Goal: Book appointment/travel/reservation

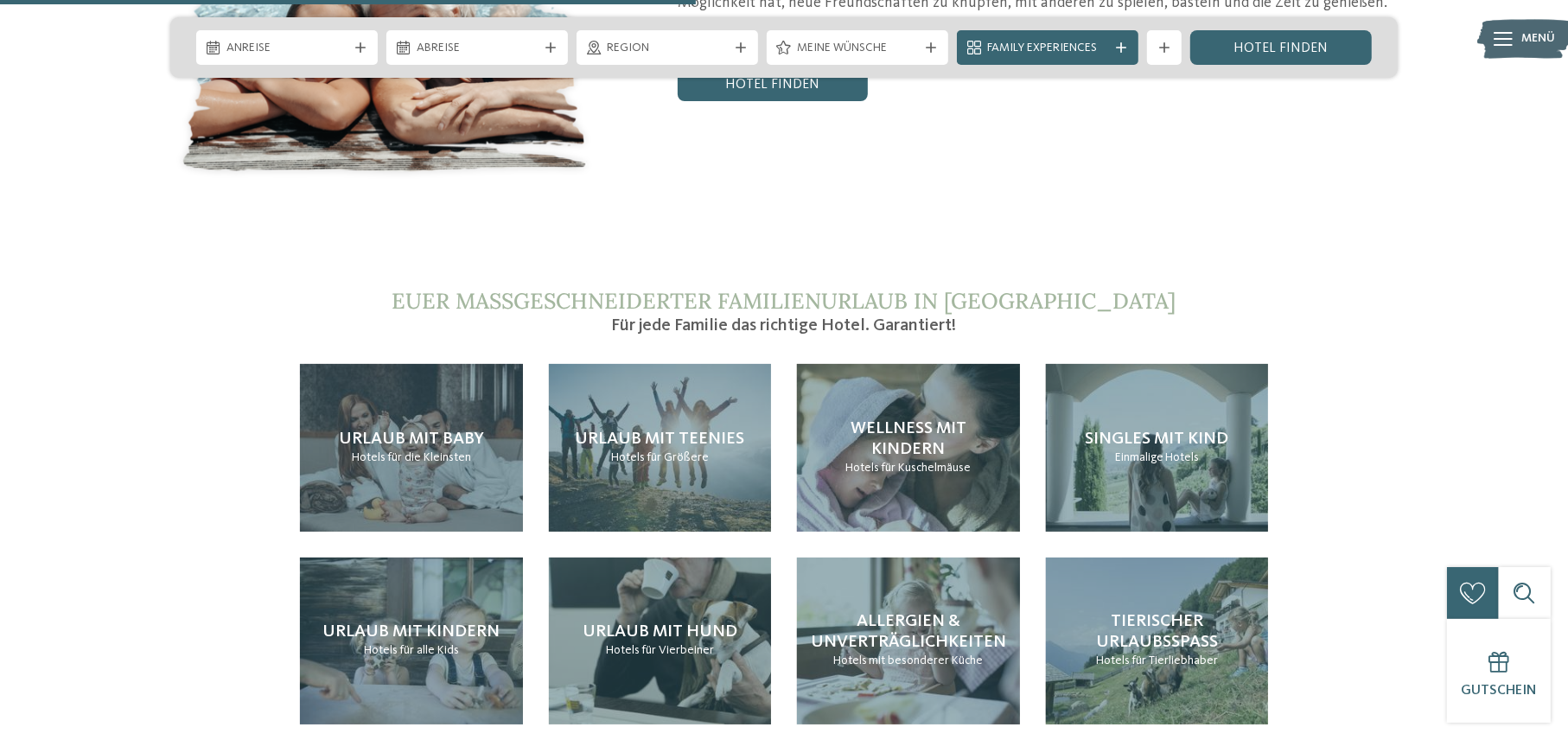
scroll to position [3631, 0]
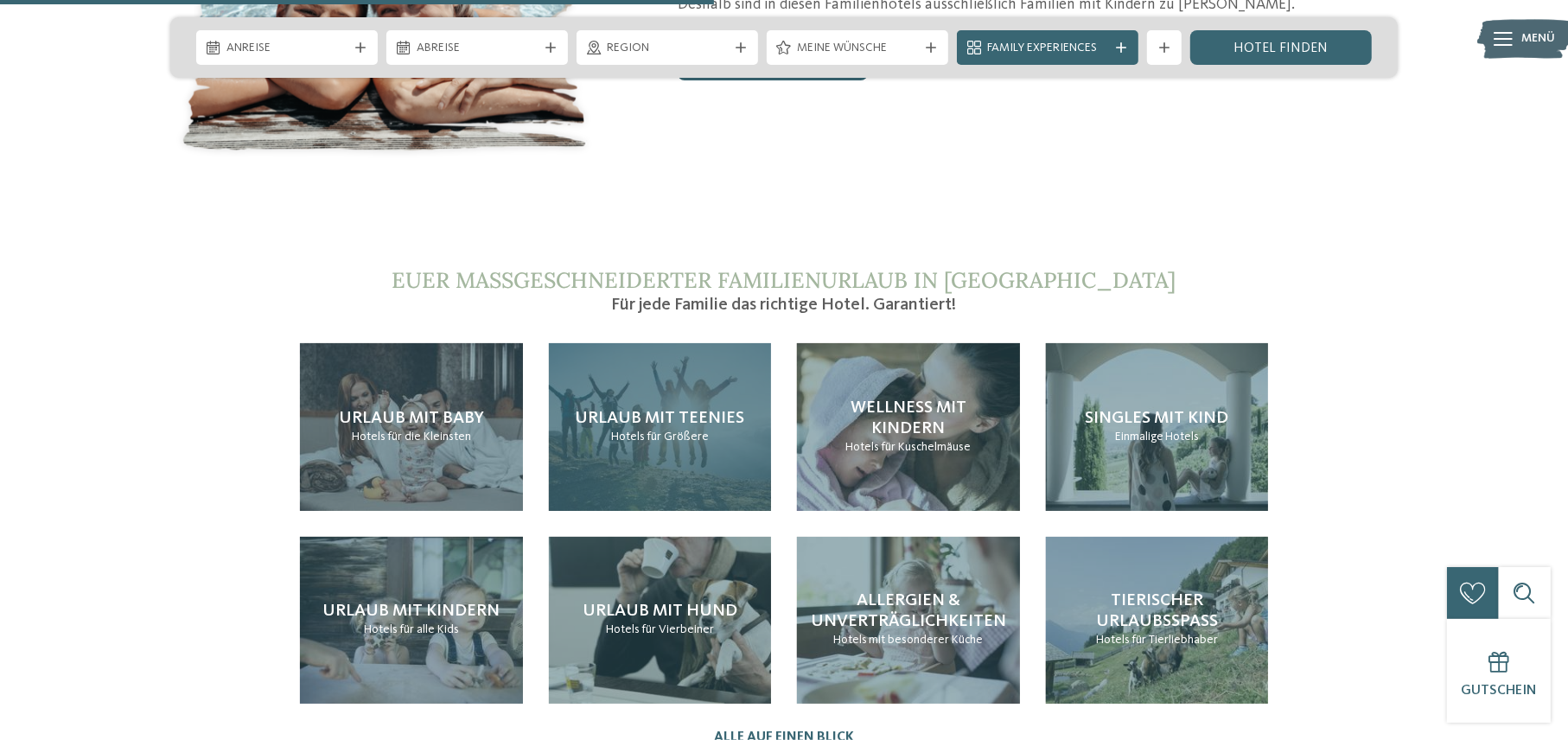
click at [678, 428] on p "Hotels für Größere" at bounding box center [660, 436] width 98 height 17
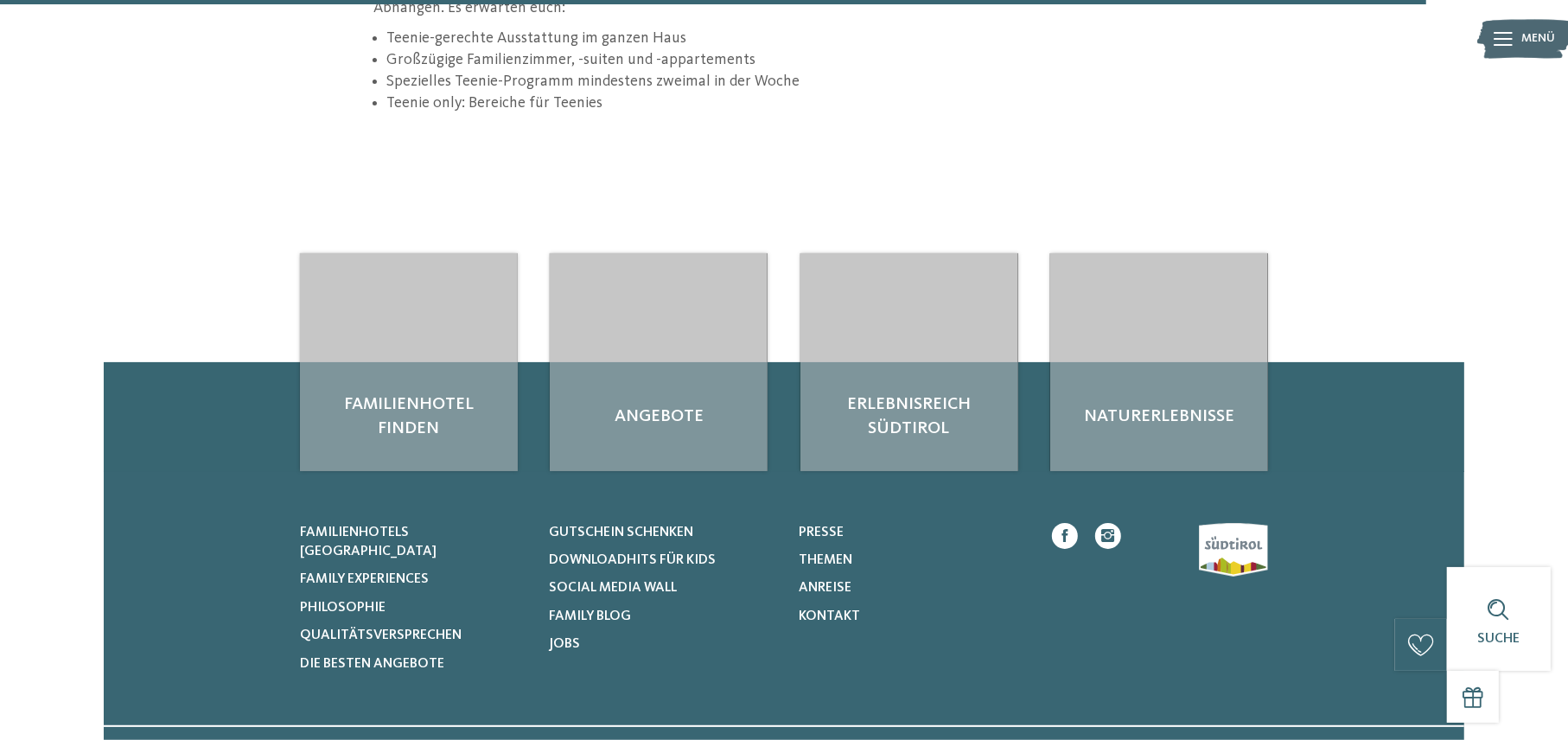
scroll to position [2593, 0]
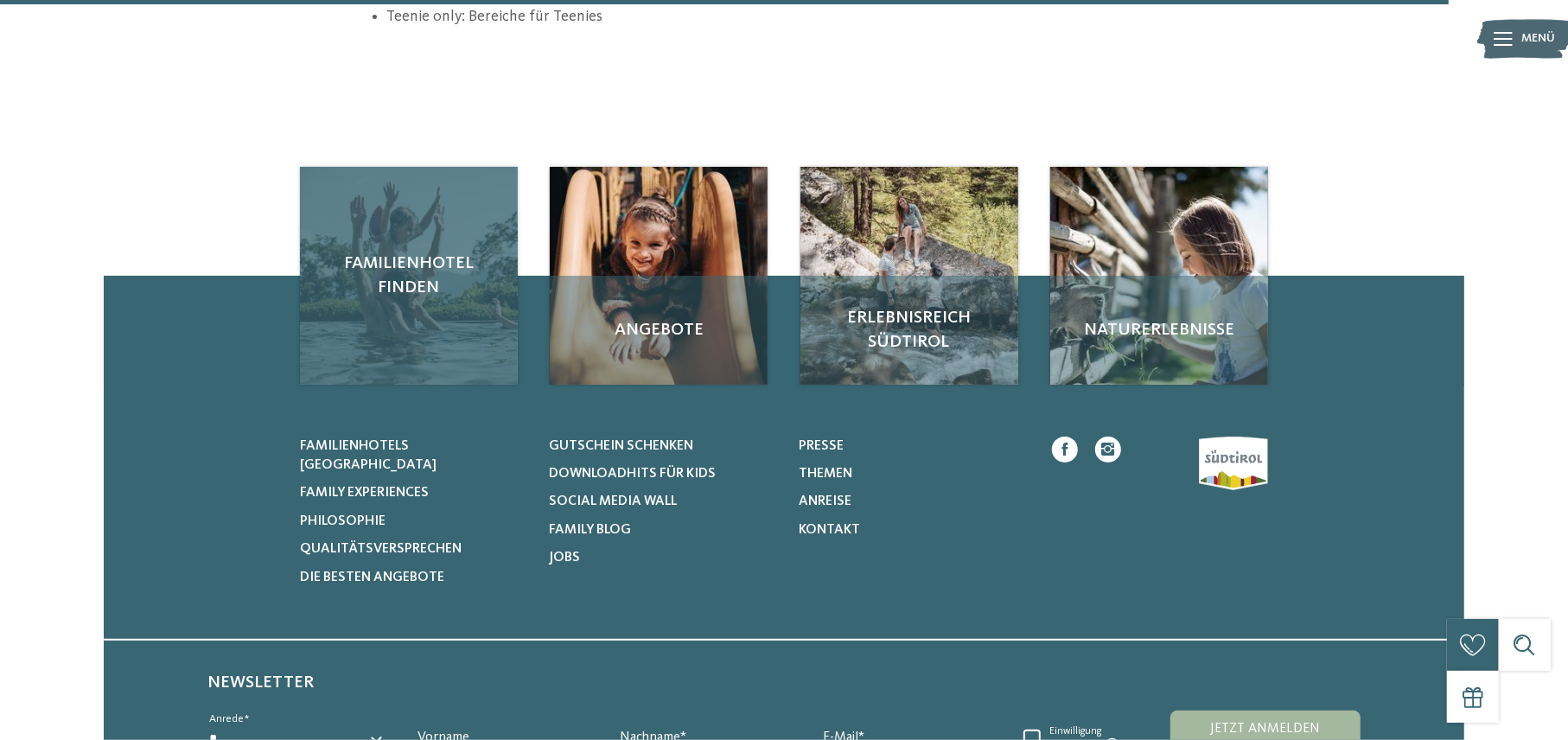
click at [395, 293] on div "Familienhotel finden" at bounding box center [409, 276] width 218 height 218
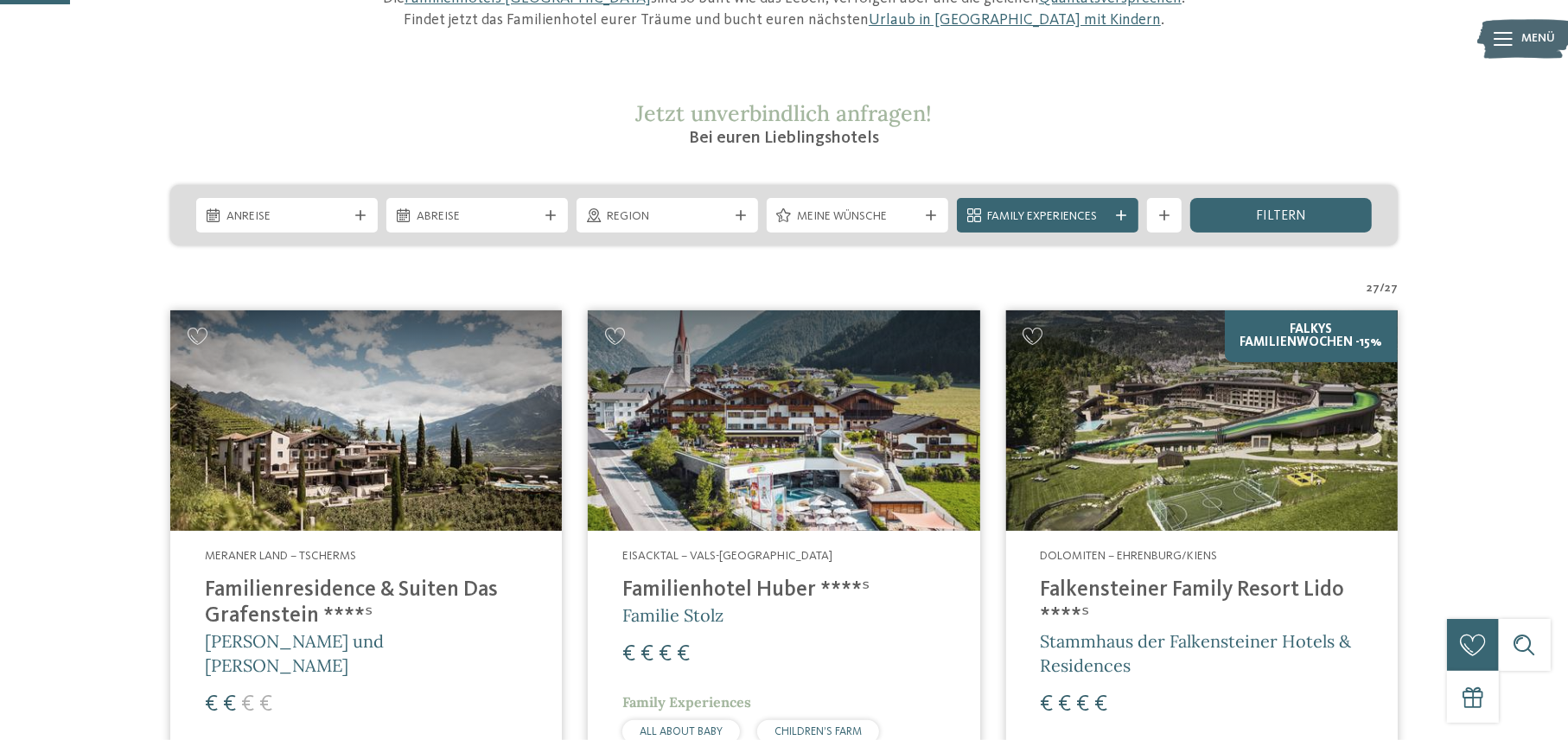
scroll to position [346, 0]
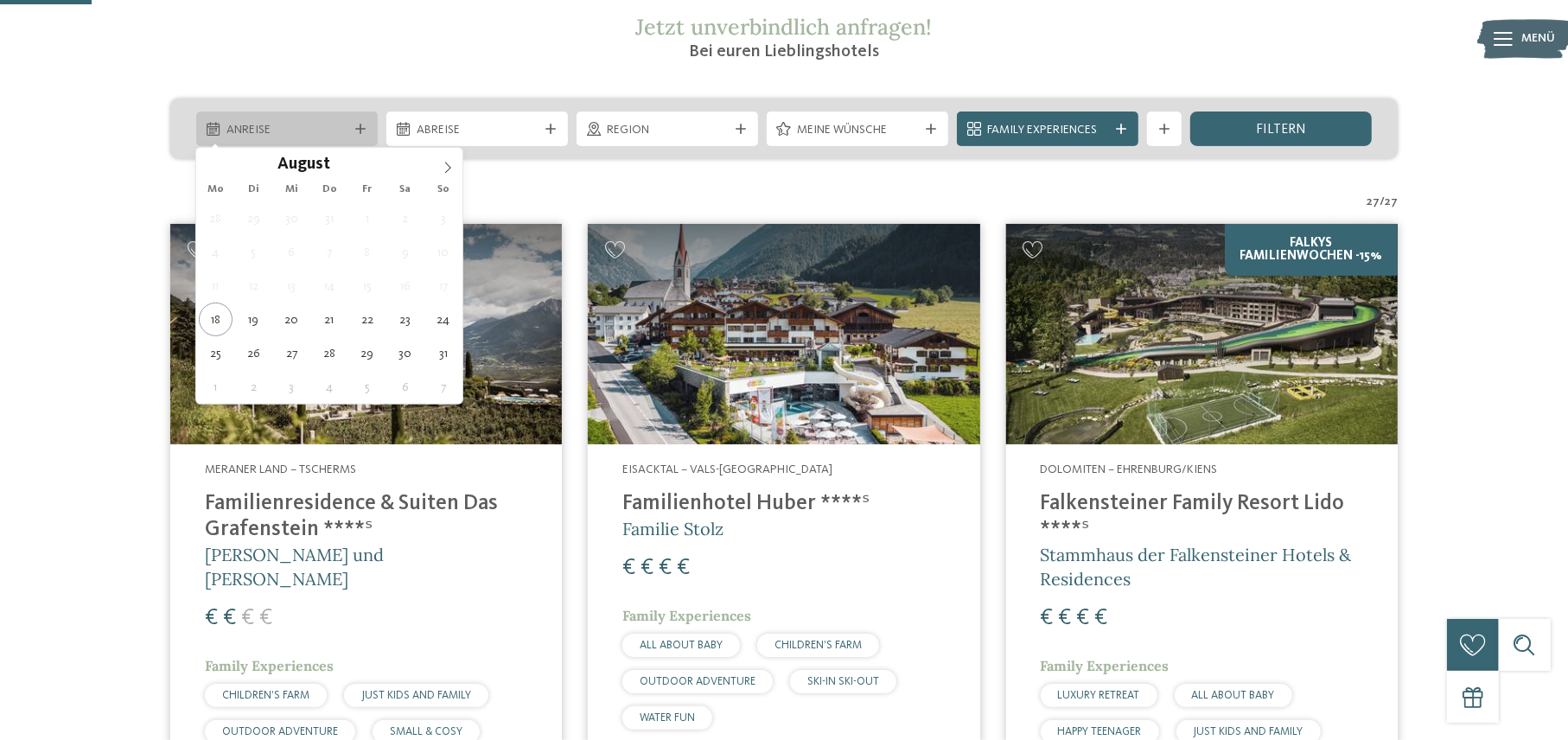
click at [355, 131] on icon at bounding box center [360, 129] width 10 height 10
click at [449, 169] on icon at bounding box center [448, 167] width 12 height 12
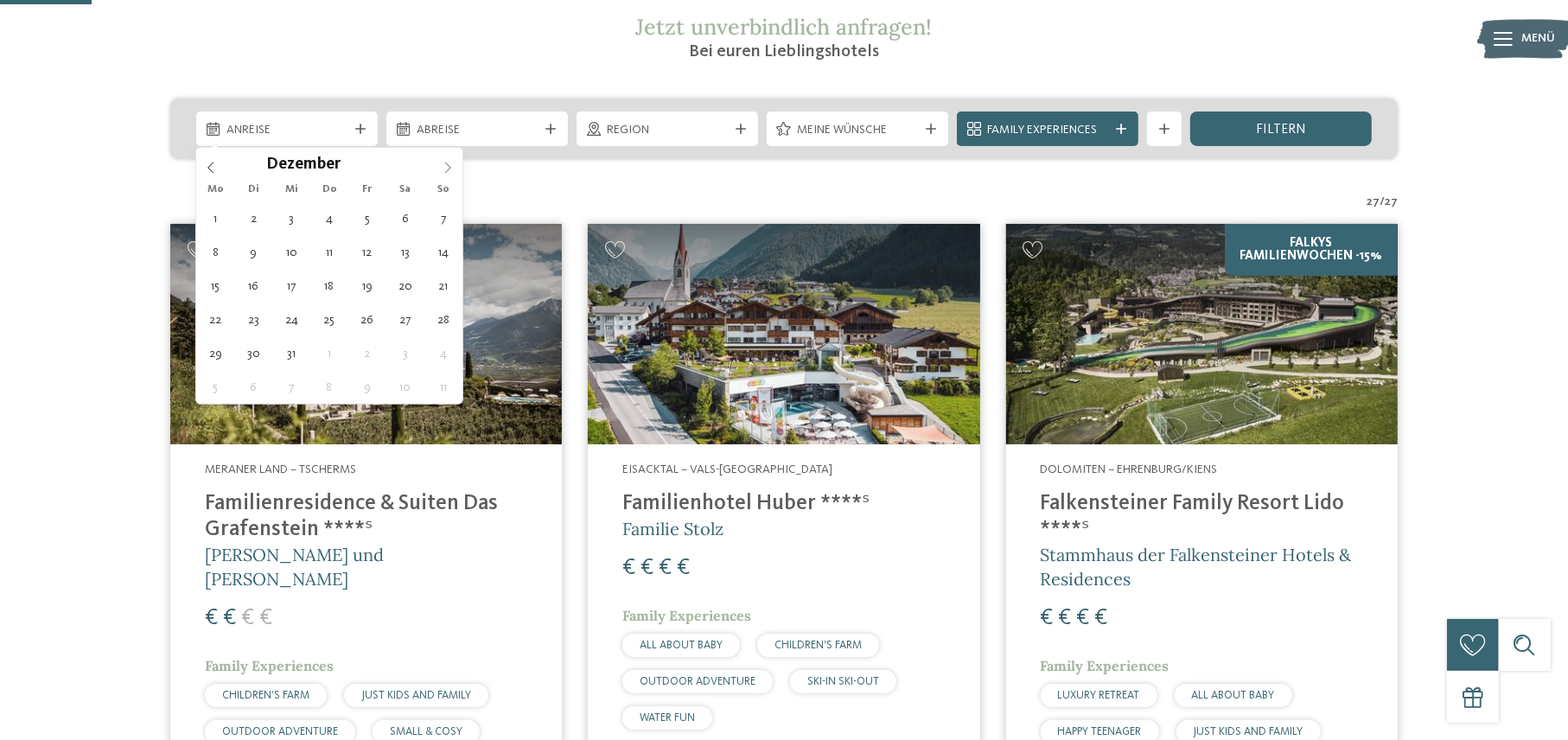
type input "****"
click at [449, 169] on icon at bounding box center [448, 167] width 12 height 12
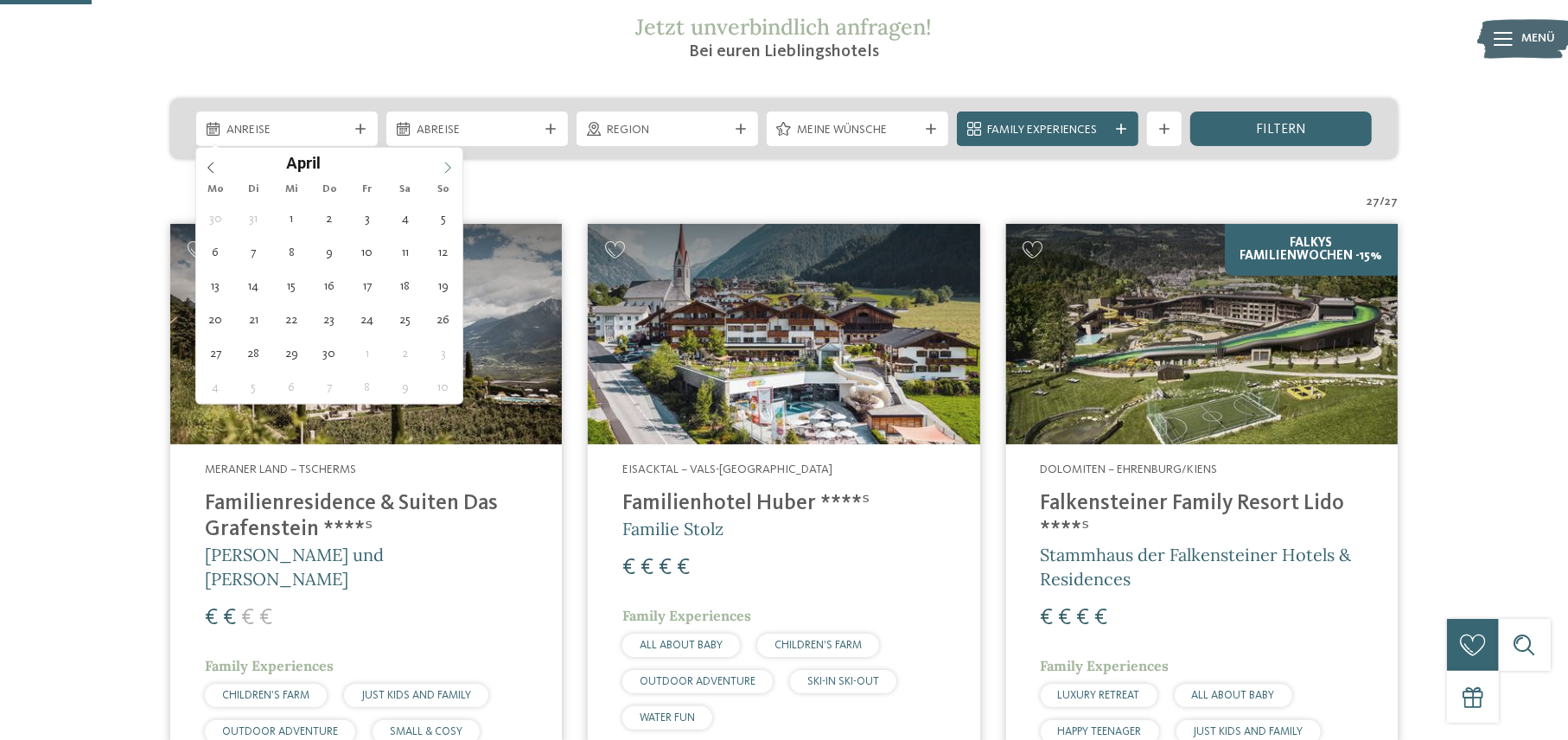
click at [449, 169] on icon at bounding box center [448, 167] width 12 height 12
type div "08.08.2026"
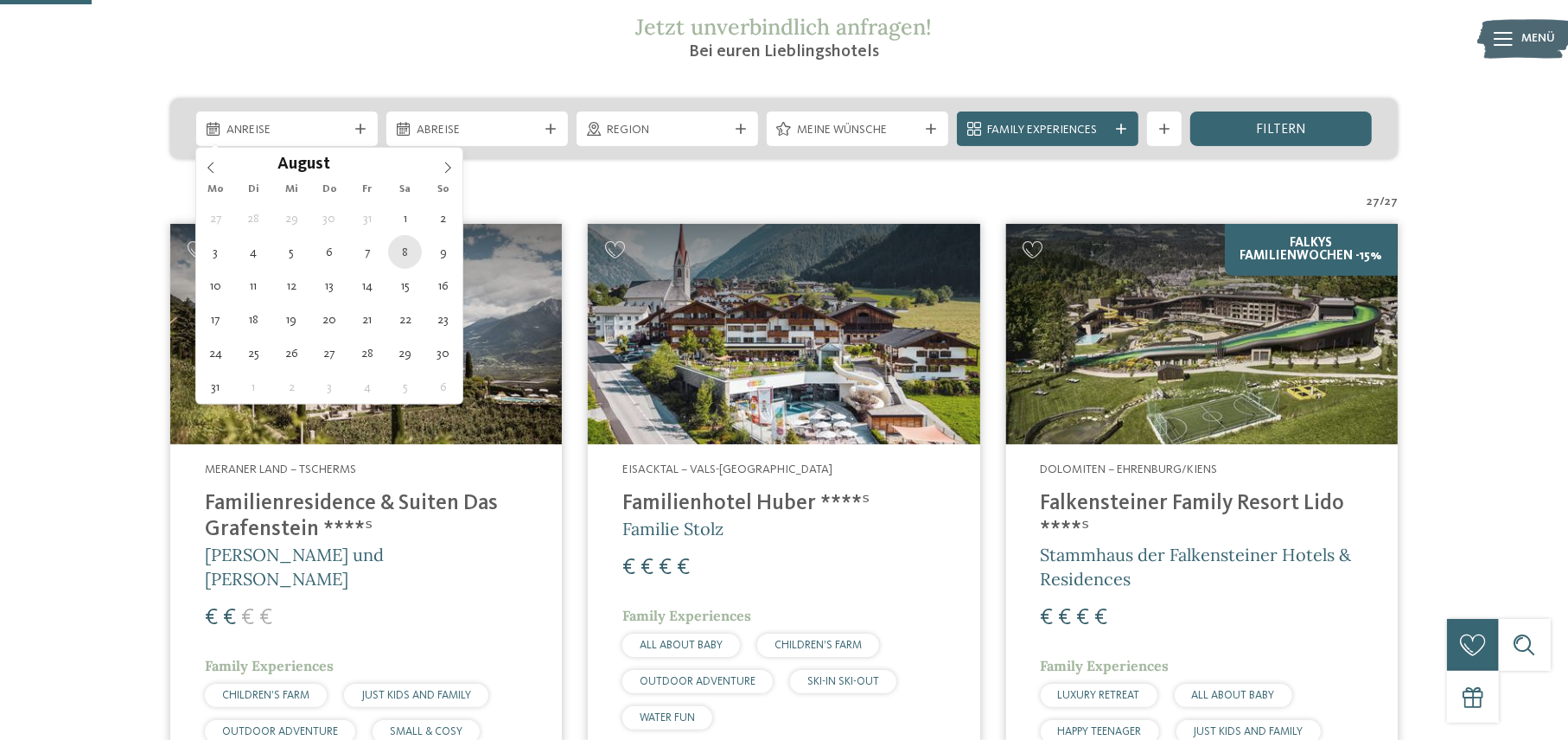
type input "****"
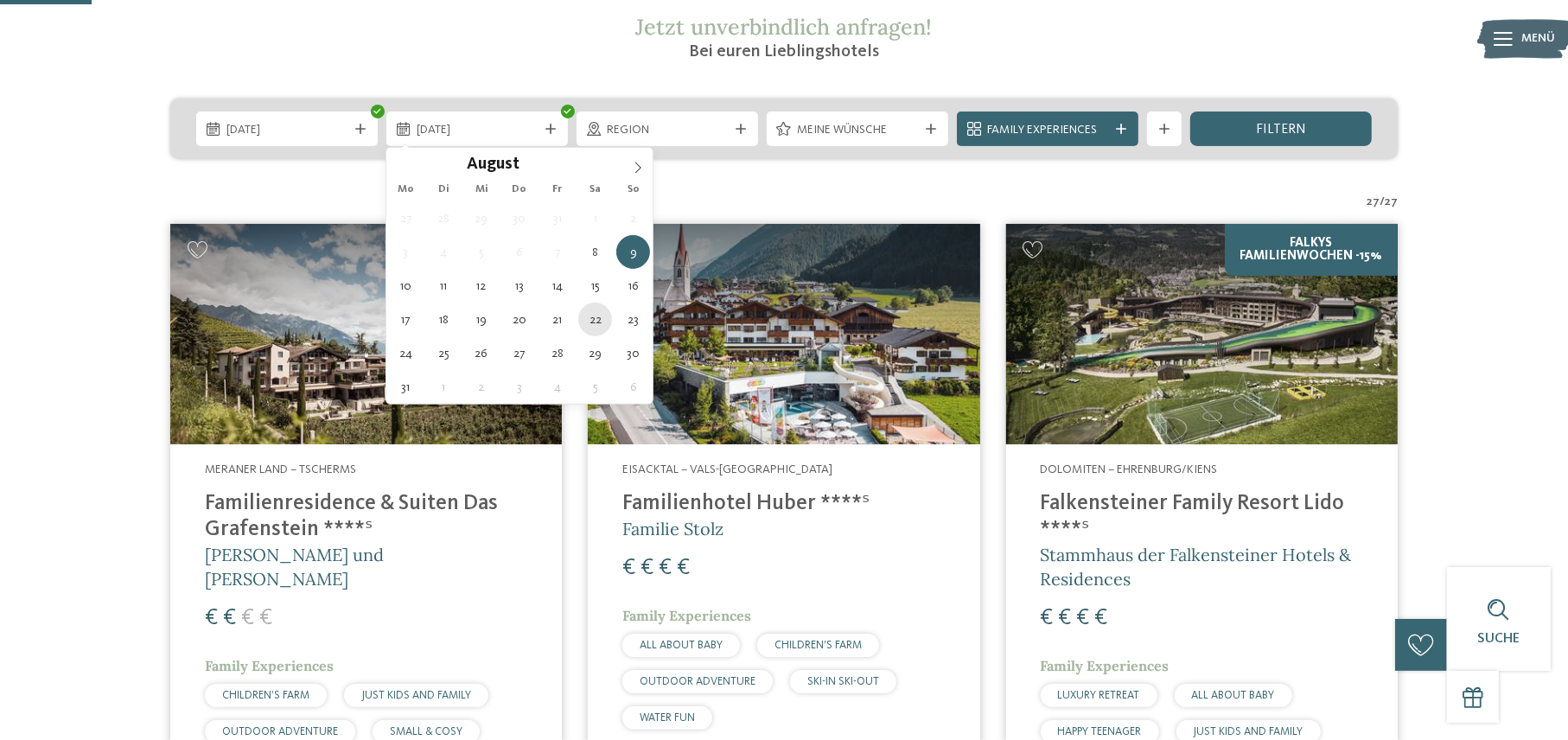
type div "22.08.2026"
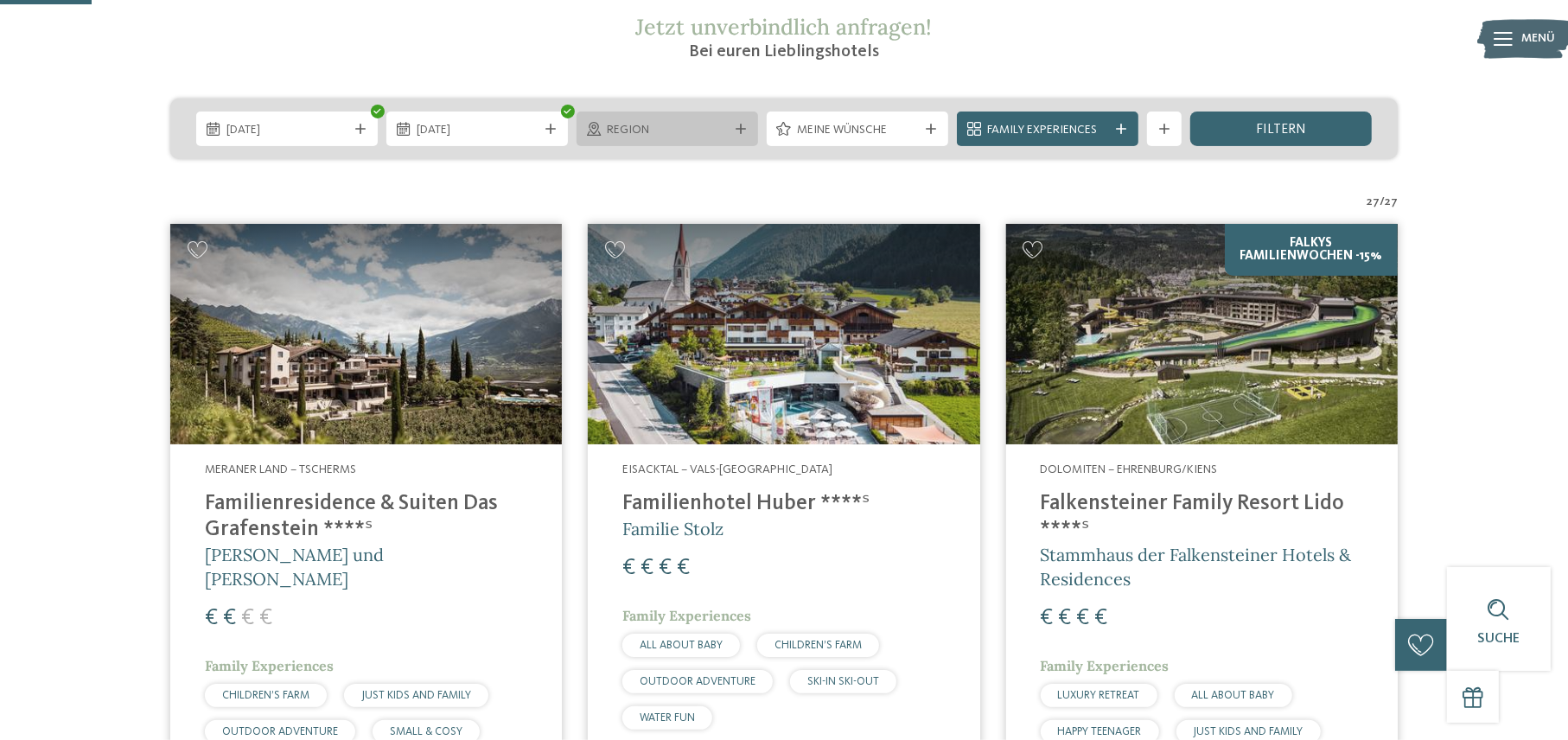
click at [732, 127] on div "Region" at bounding box center [668, 129] width 182 height 35
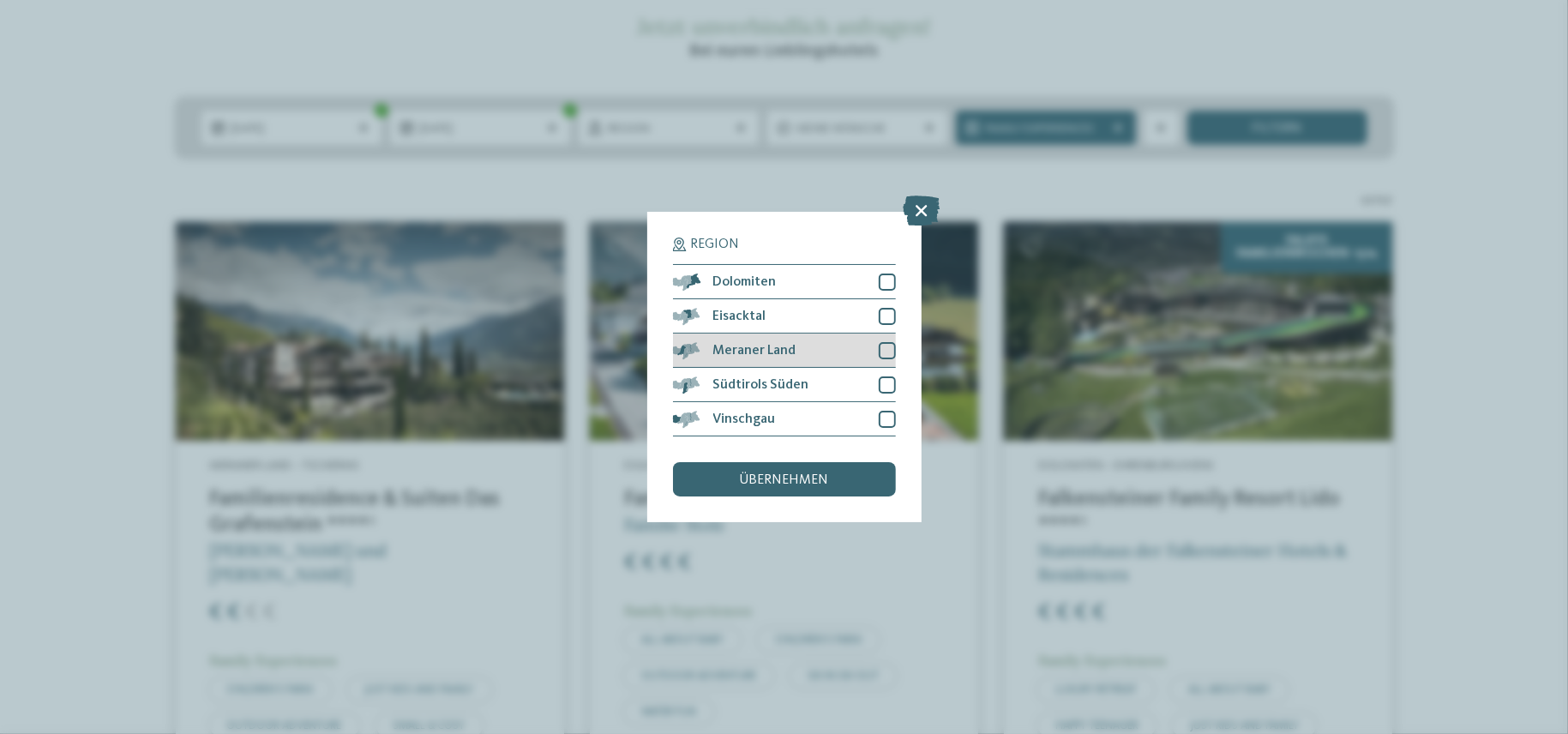
click at [883, 357] on div at bounding box center [887, 350] width 17 height 17
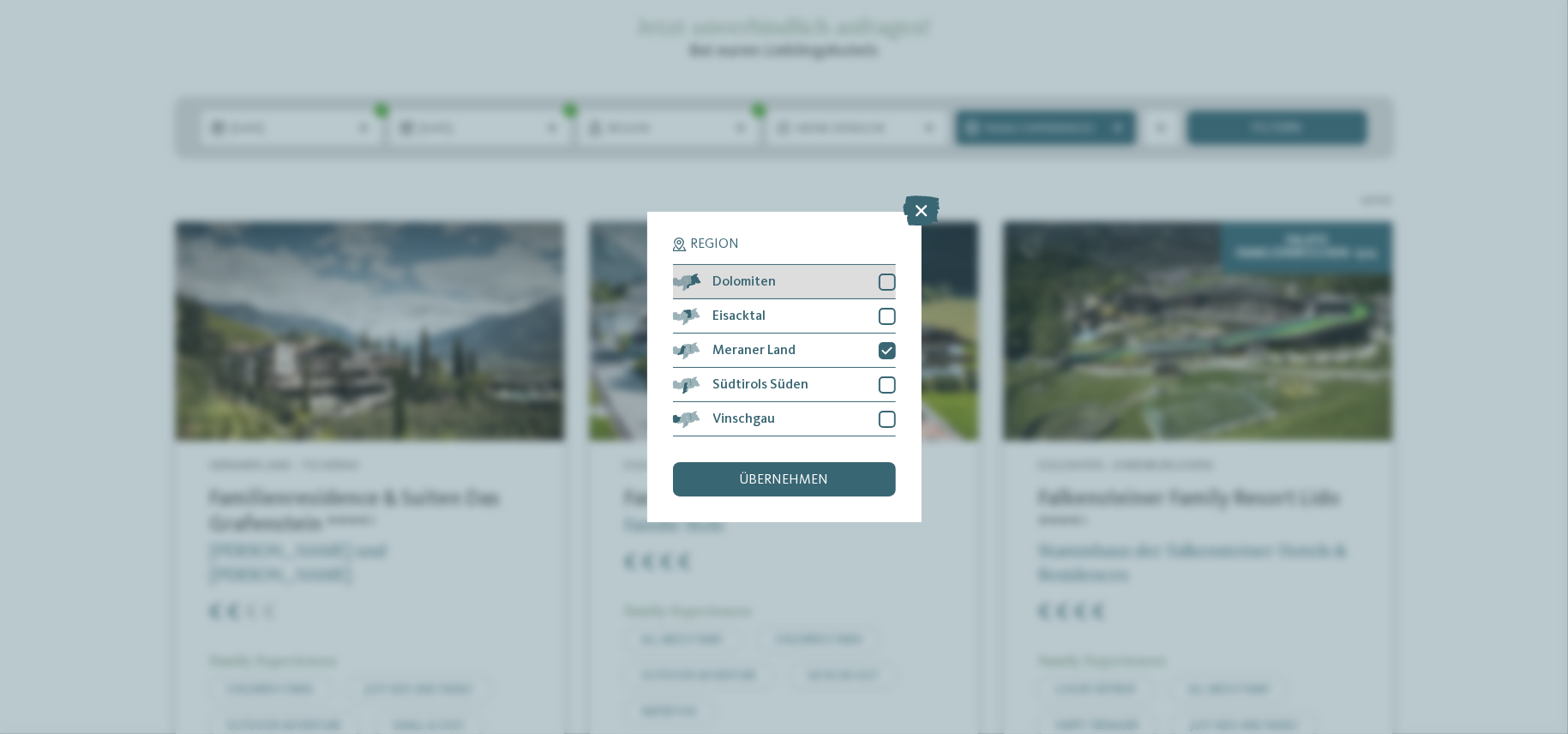
click at [887, 269] on div "Dolomiten" at bounding box center [784, 282] width 223 height 34
click at [814, 490] on div "übernehmen" at bounding box center [784, 479] width 223 height 34
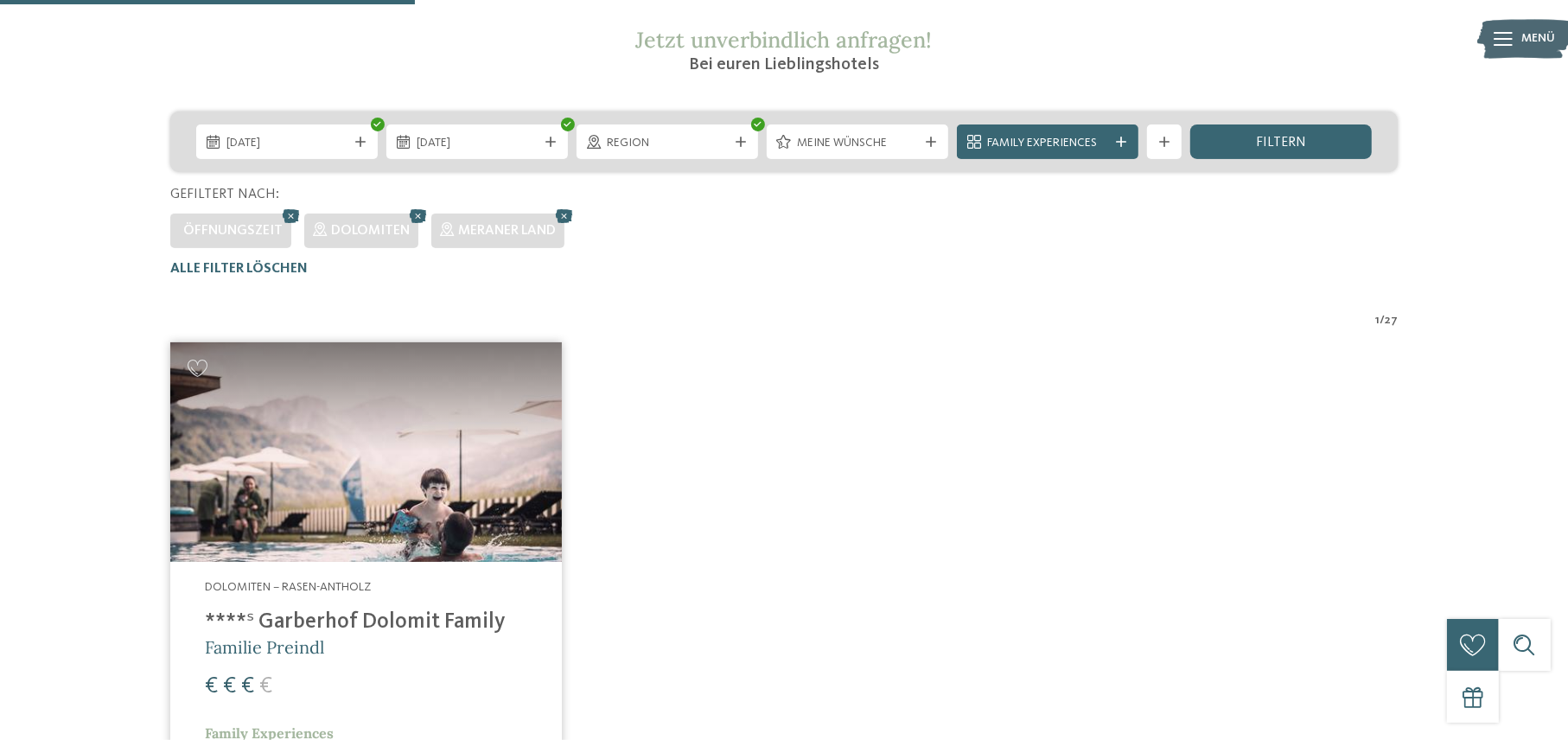
scroll to position [307, 0]
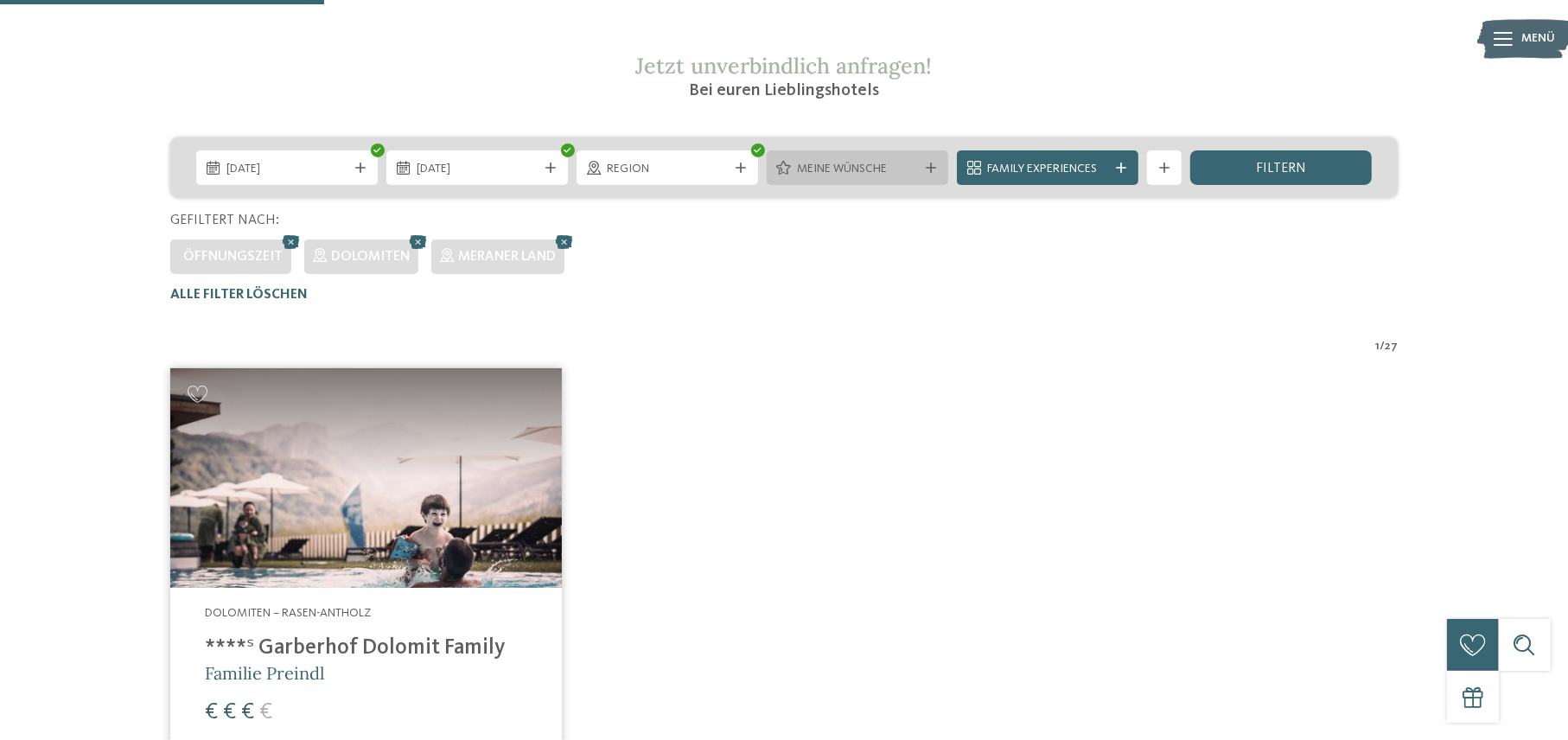
click at [869, 171] on span "Meine Wünsche" at bounding box center [858, 169] width 121 height 17
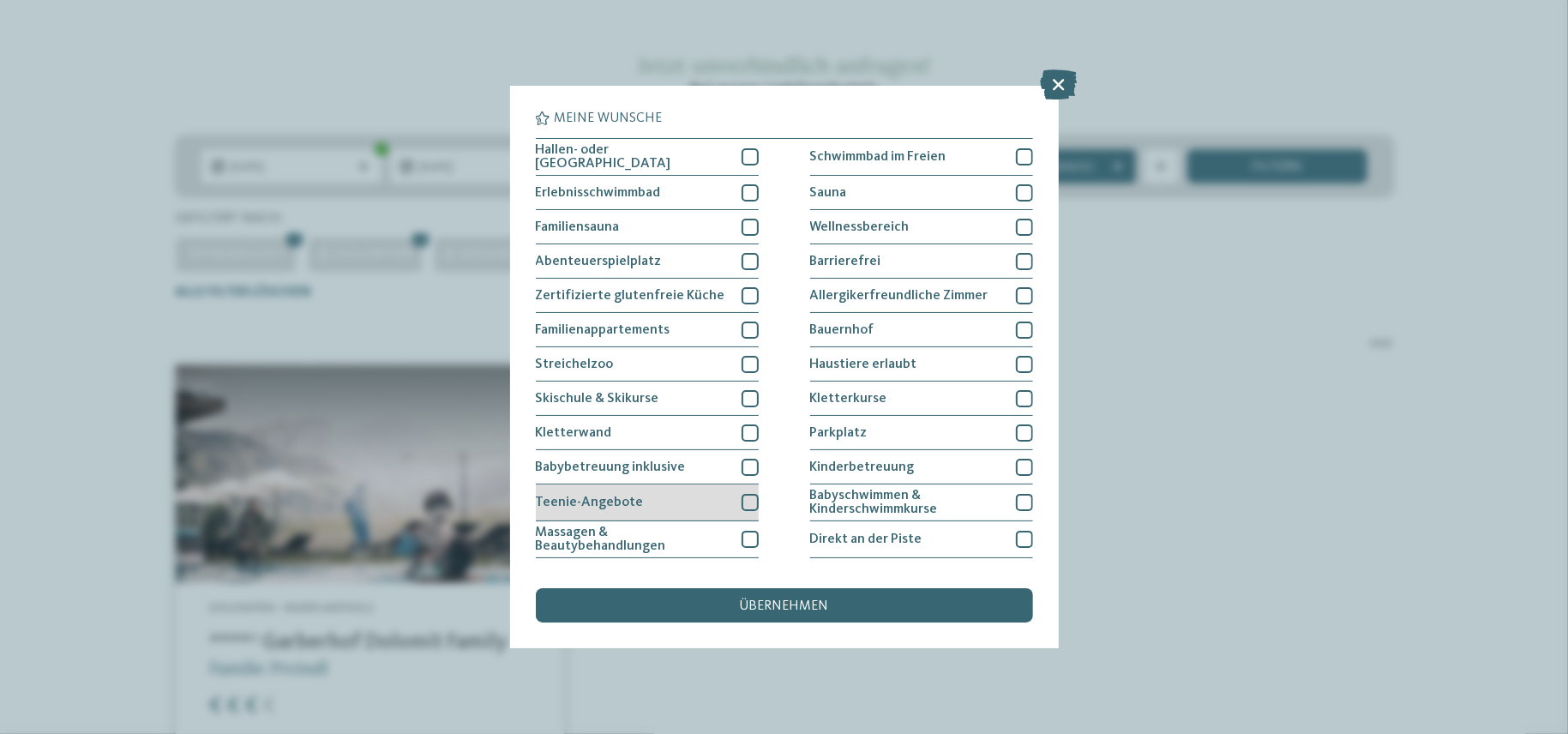
click at [751, 495] on div at bounding box center [750, 501] width 17 height 17
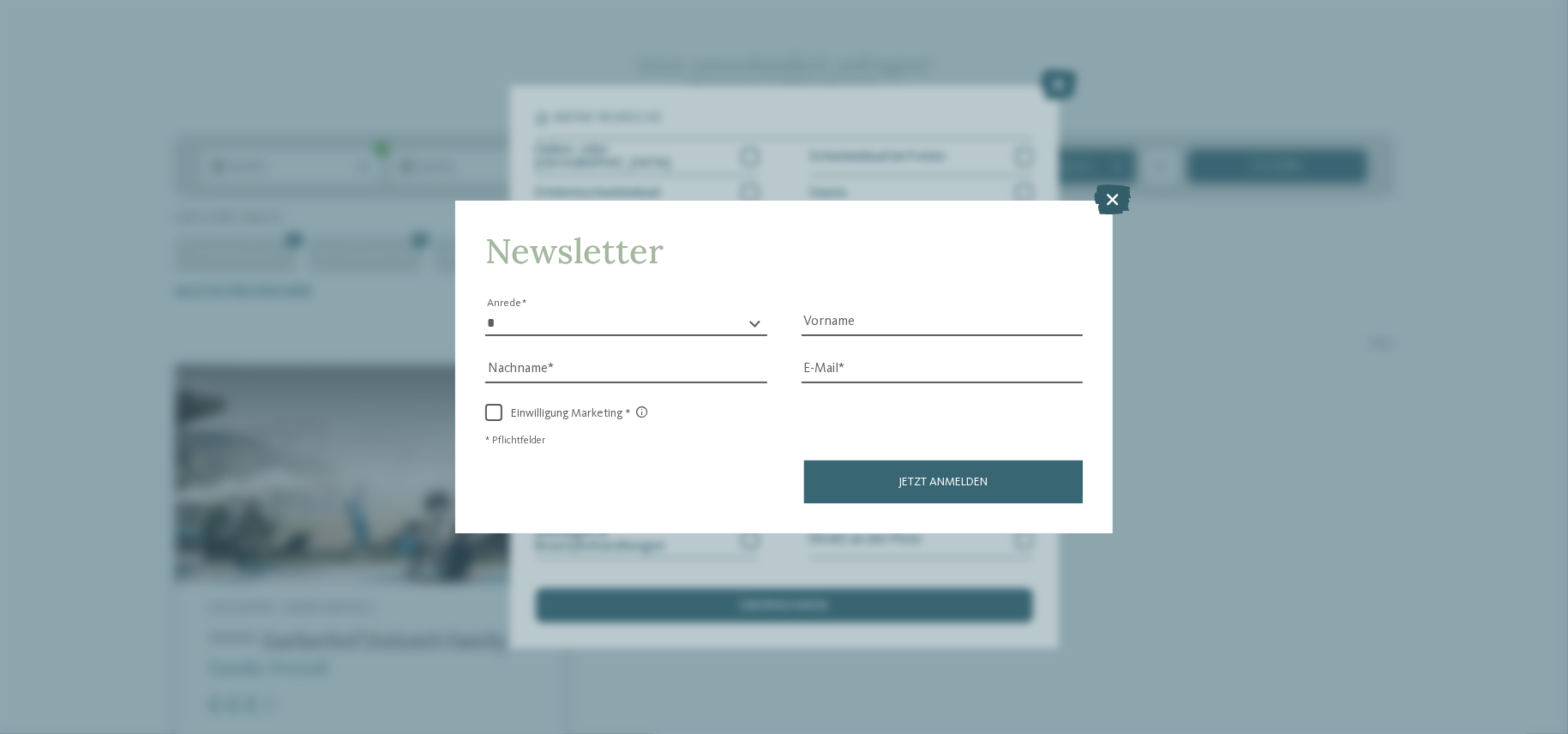
click at [1116, 200] on icon at bounding box center [1114, 199] width 37 height 30
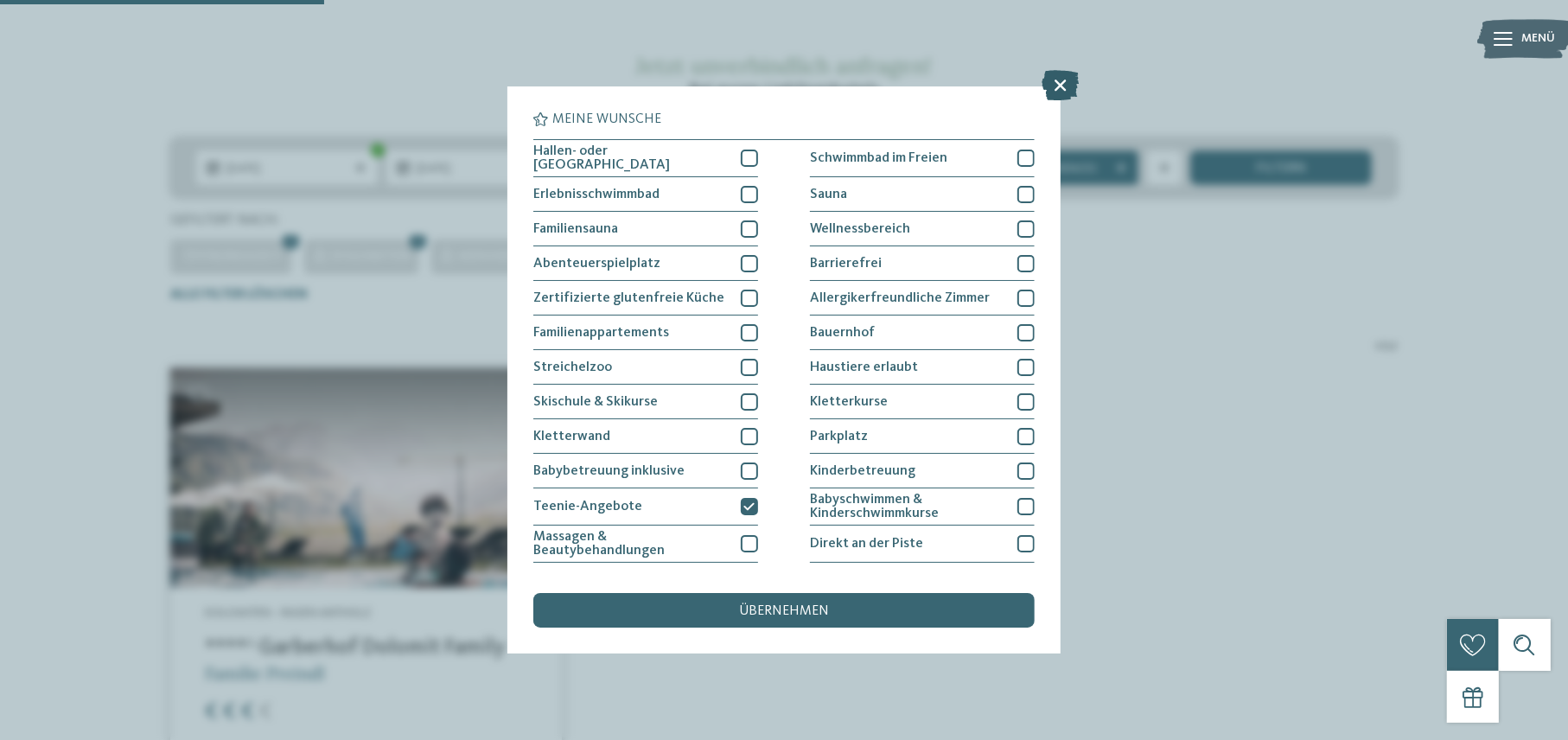
click at [1061, 85] on icon at bounding box center [1061, 86] width 38 height 31
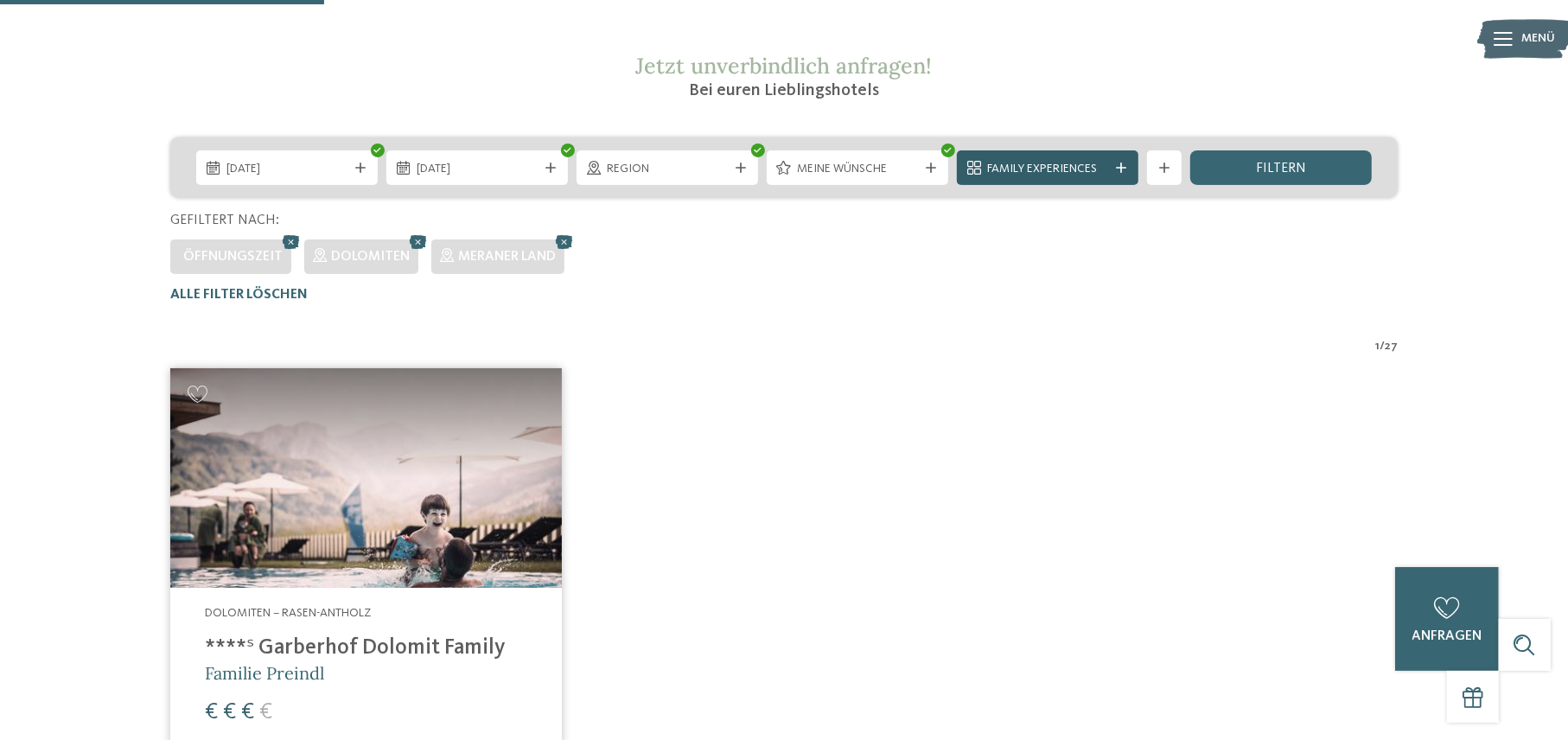
click at [1127, 164] on div at bounding box center [1121, 167] width 17 height 10
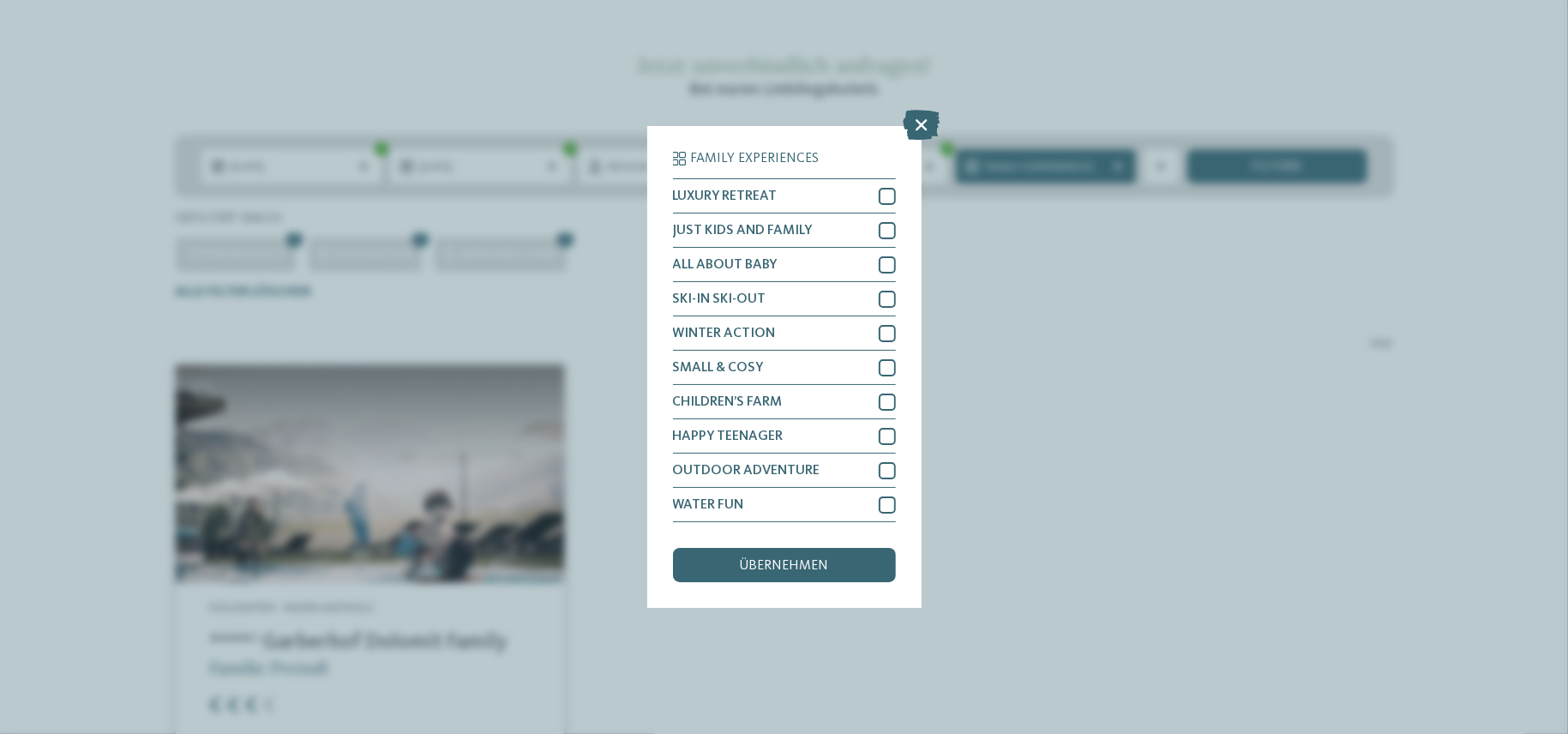
click at [917, 120] on icon at bounding box center [921, 126] width 37 height 30
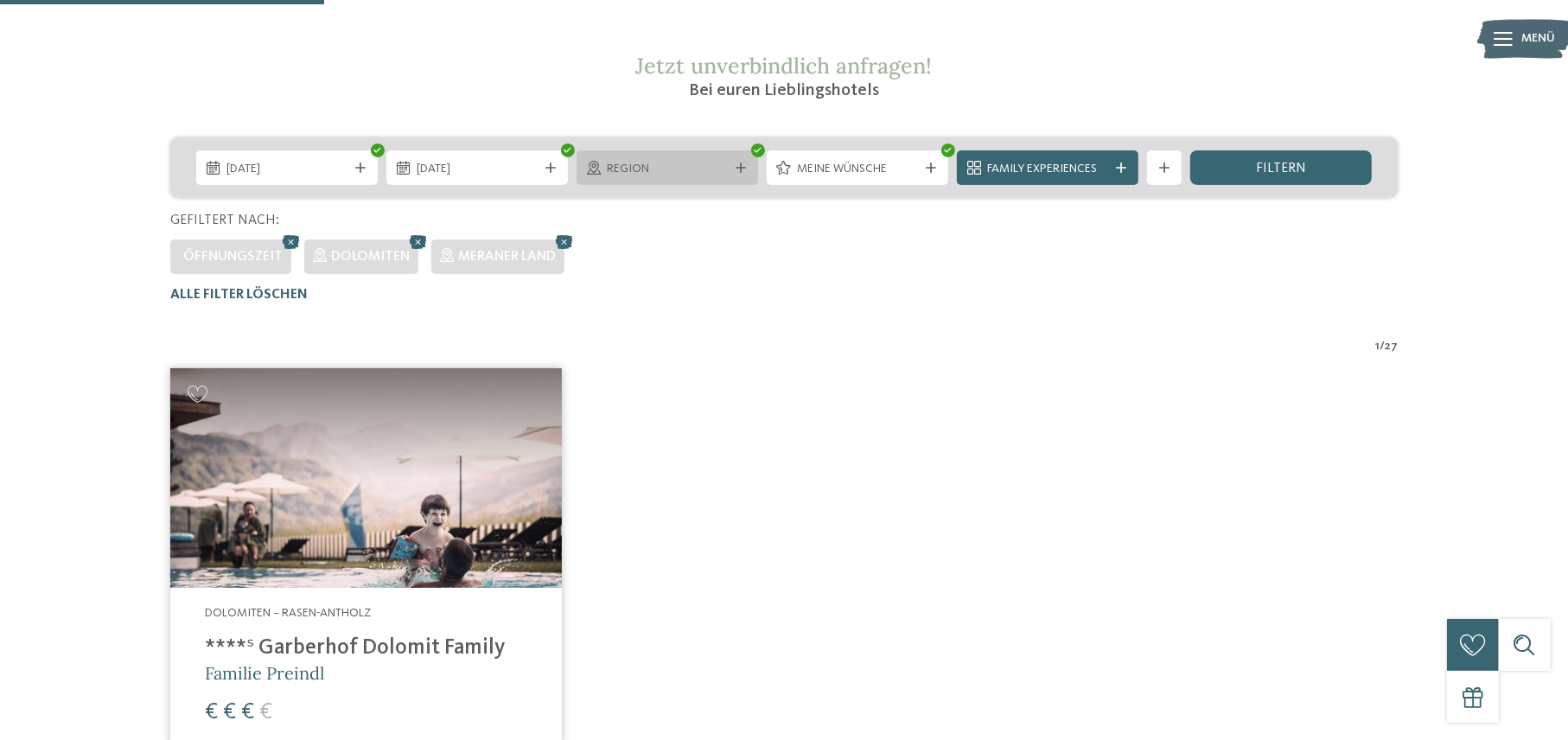
click at [704, 169] on span "Region" at bounding box center [667, 169] width 121 height 17
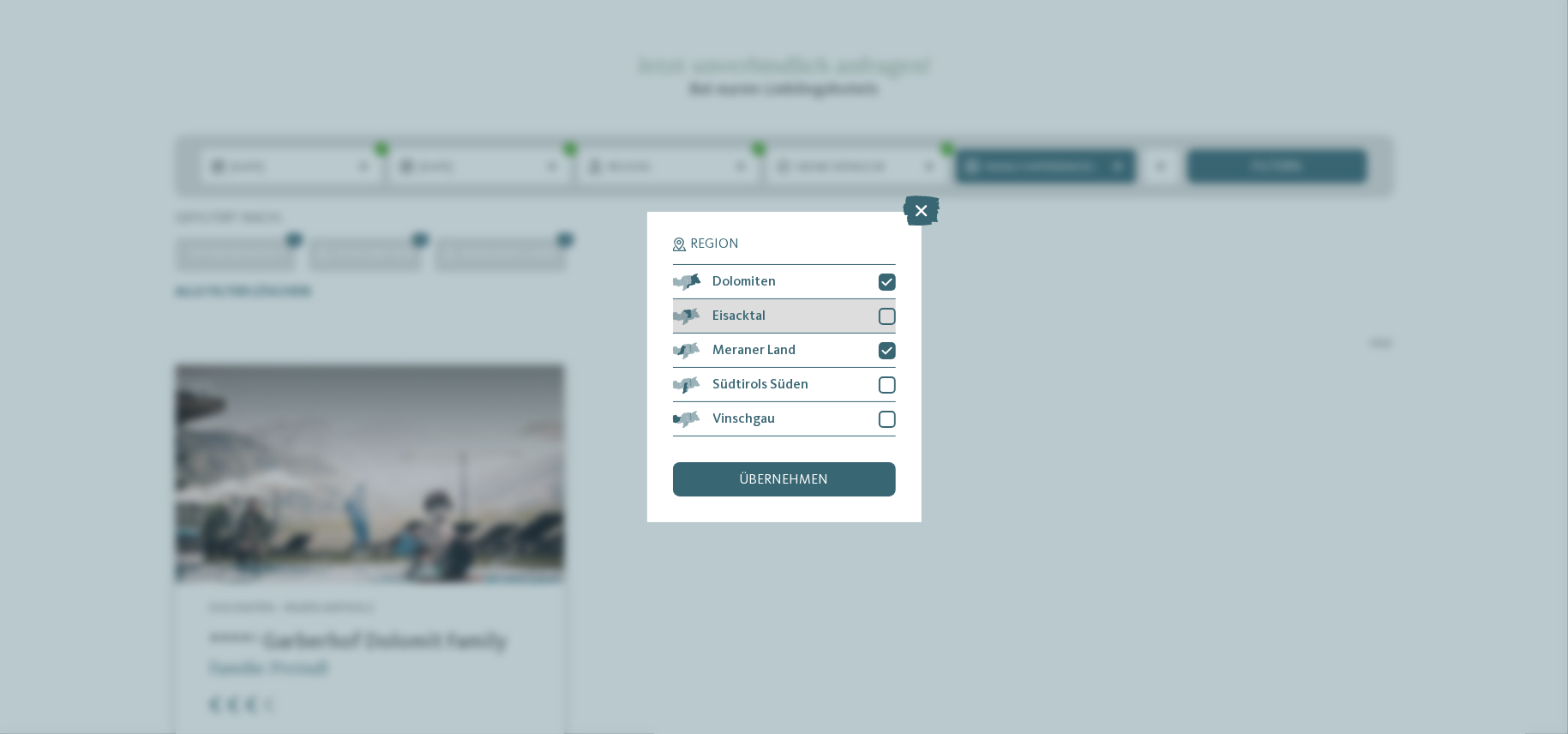
click at [883, 320] on div at bounding box center [887, 316] width 17 height 17
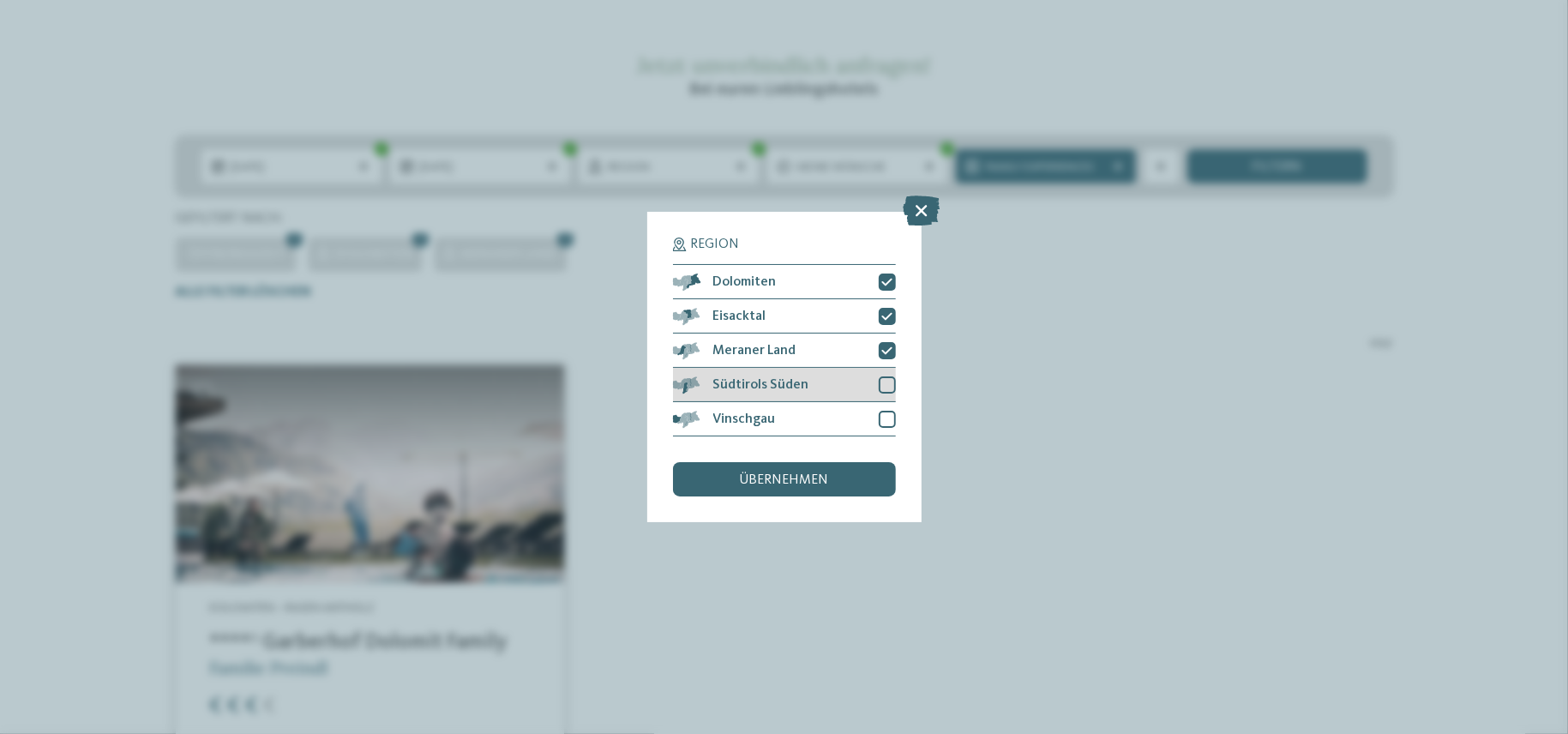
click at [883, 385] on div at bounding box center [887, 385] width 17 height 17
drag, startPoint x: 887, startPoint y: 423, endPoint x: 901, endPoint y: 358, distance: 66.5
click at [887, 422] on div at bounding box center [887, 419] width 17 height 17
click at [925, 205] on icon at bounding box center [921, 211] width 37 height 30
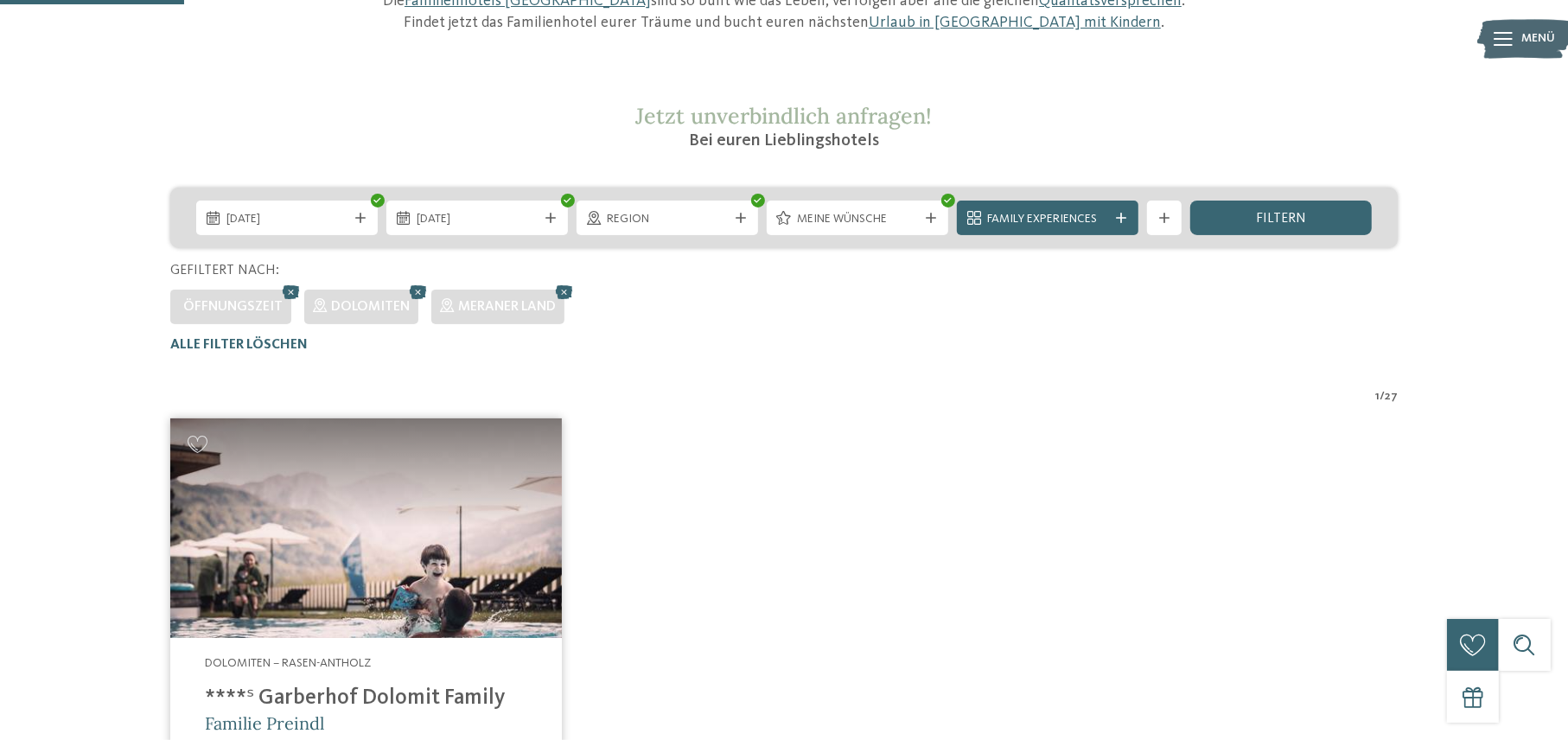
scroll to position [432, 0]
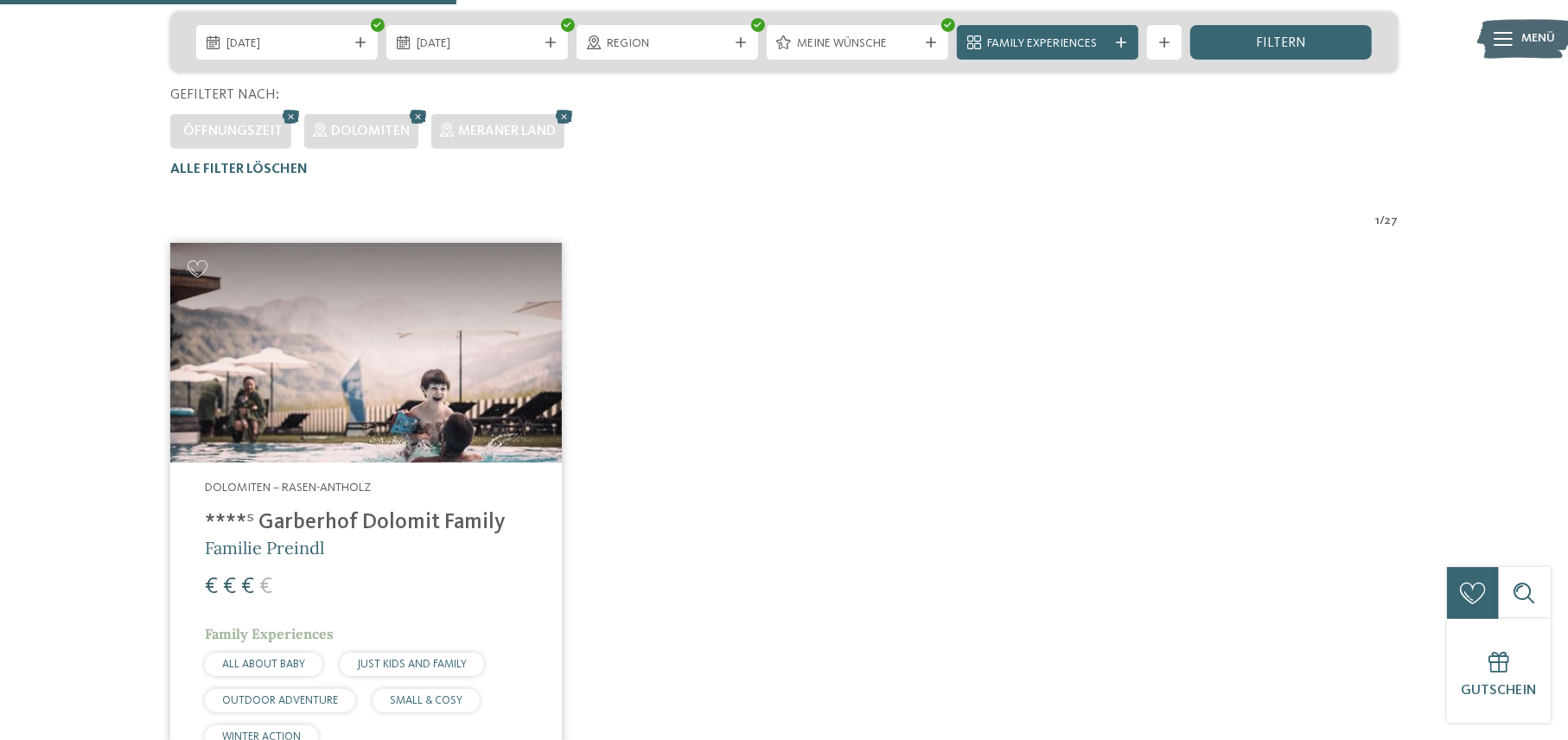
click at [413, 113] on icon at bounding box center [418, 117] width 26 height 23
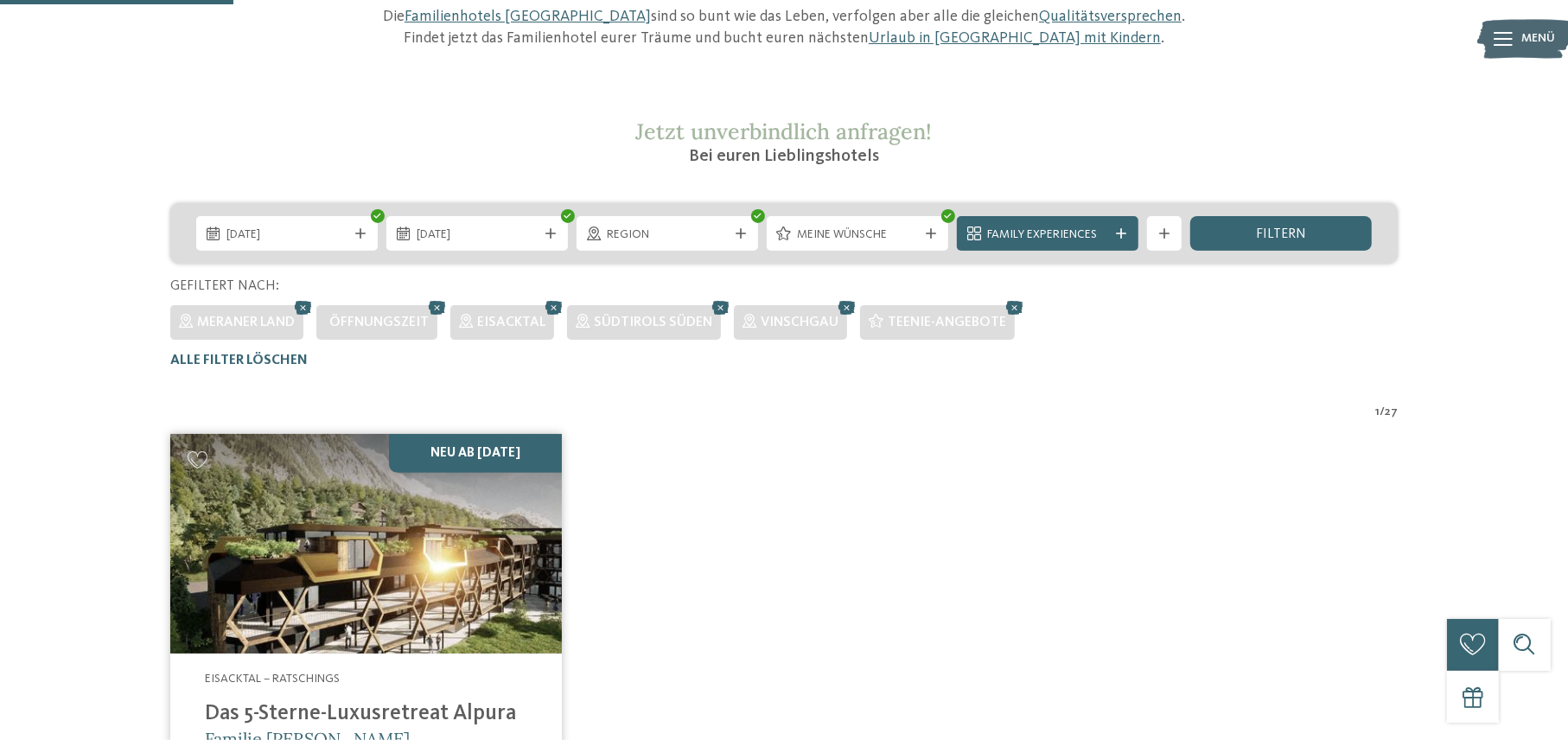
scroll to position [221, 0]
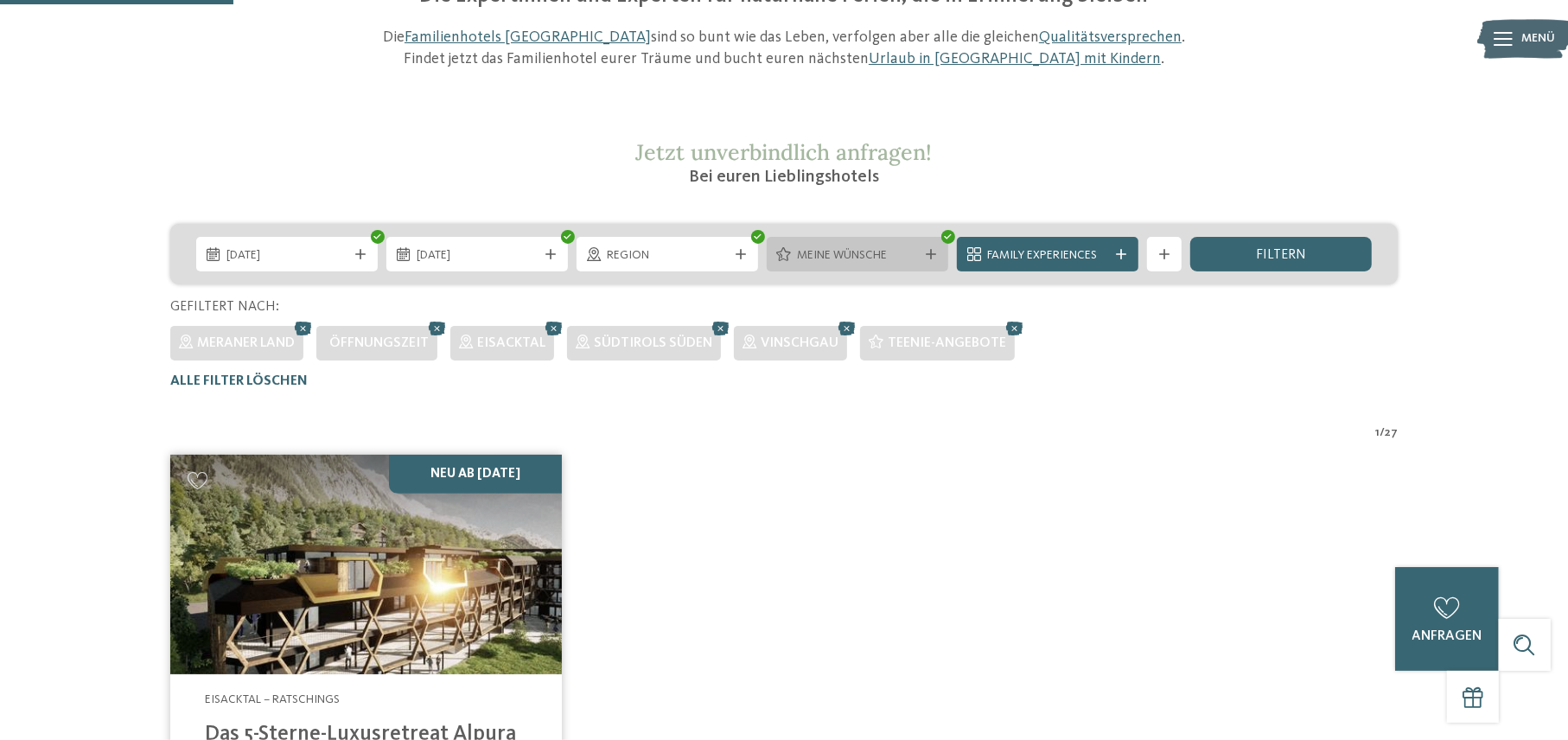
click at [935, 249] on icon at bounding box center [931, 254] width 10 height 10
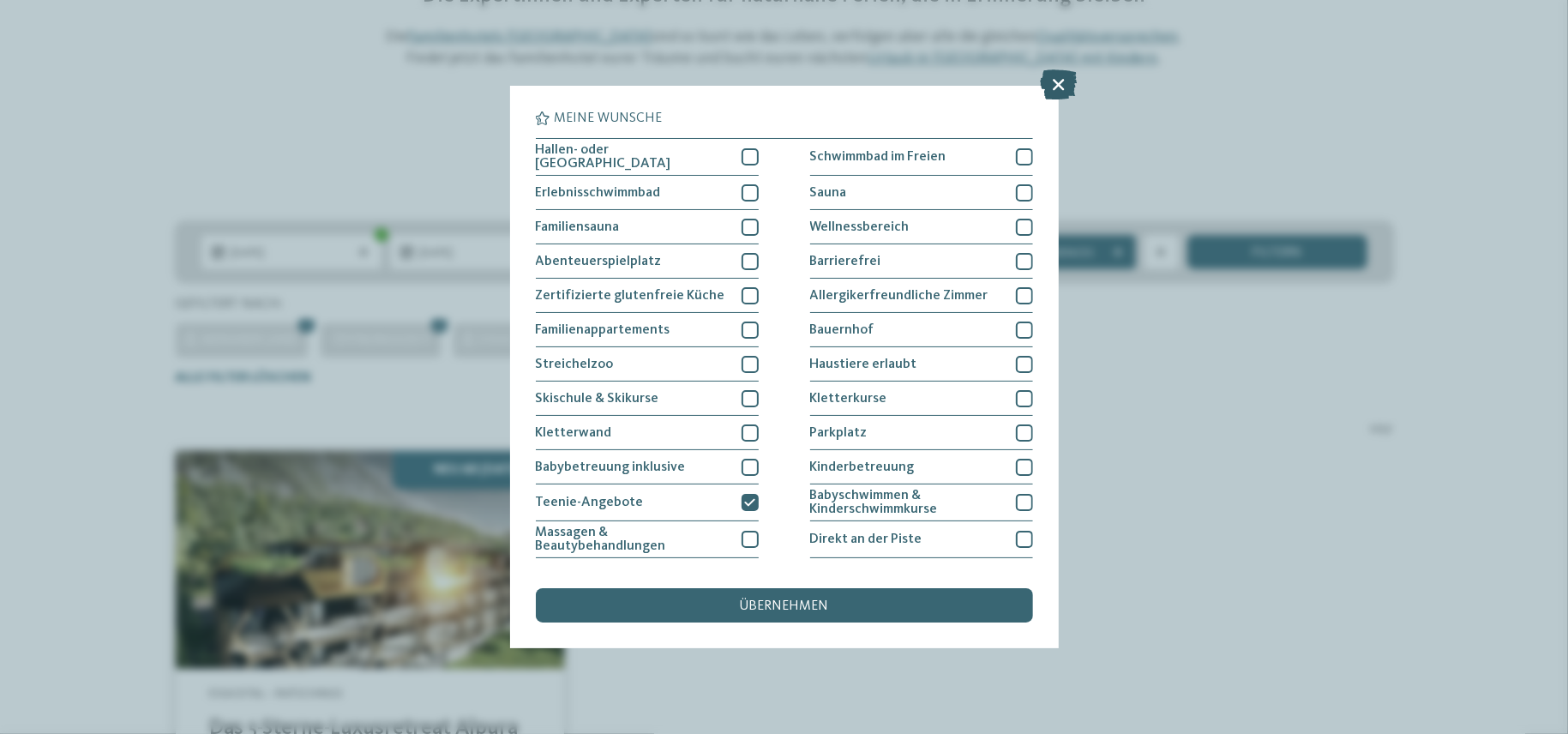
click at [1076, 79] on icon at bounding box center [1059, 85] width 37 height 30
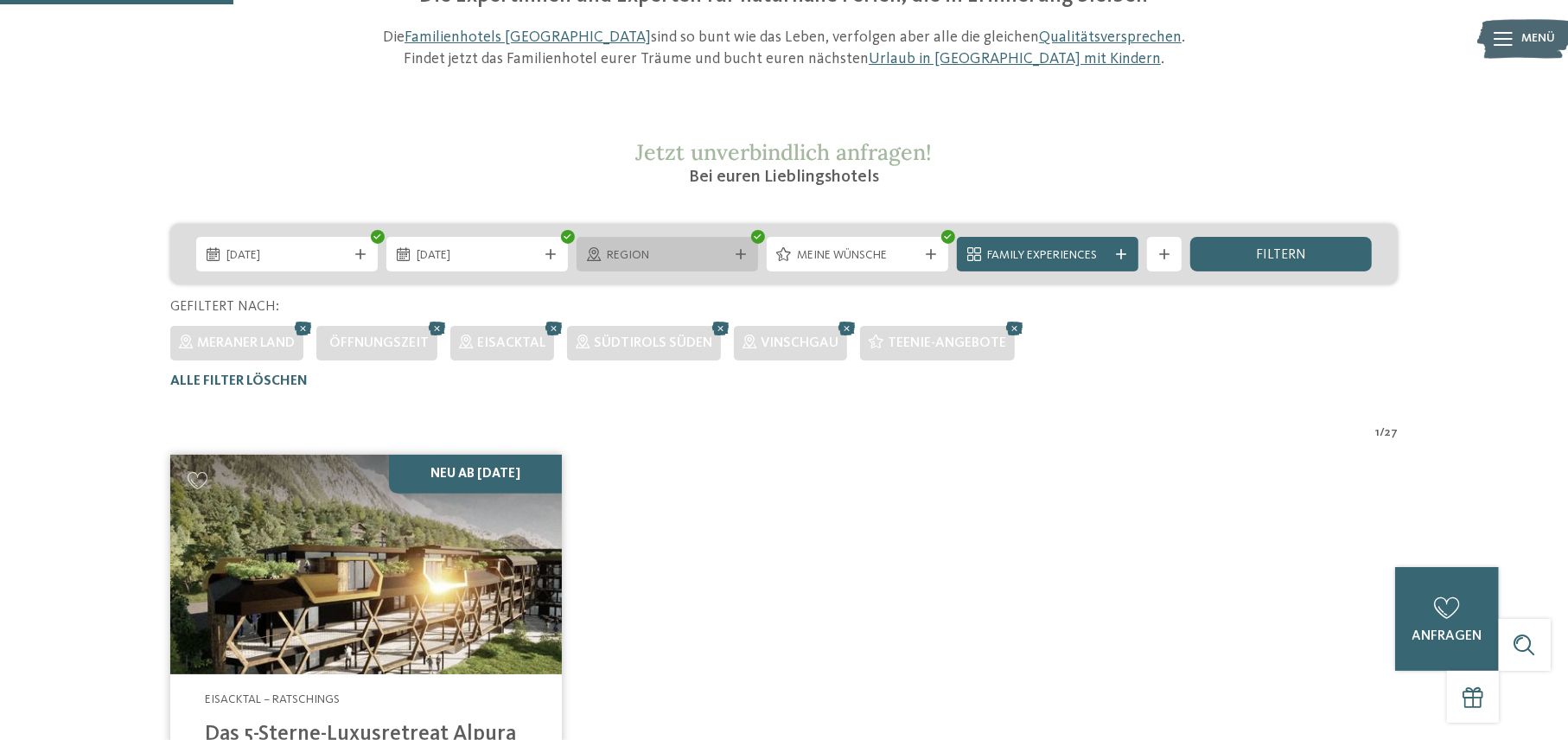
click at [728, 257] on div "Region" at bounding box center [667, 254] width 130 height 19
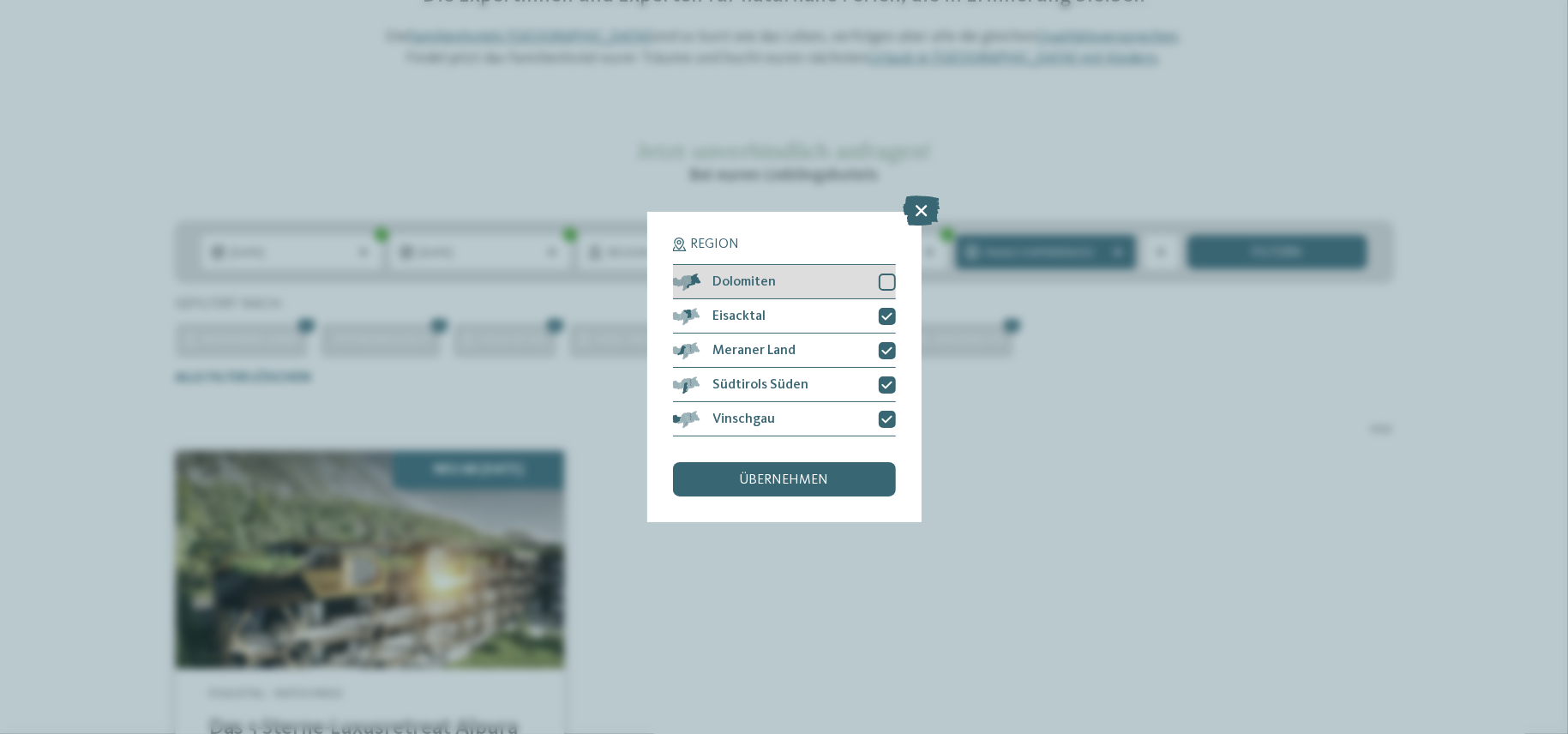
click at [889, 284] on div at bounding box center [887, 282] width 17 height 17
click at [827, 466] on div "übernehmen" at bounding box center [784, 479] width 223 height 34
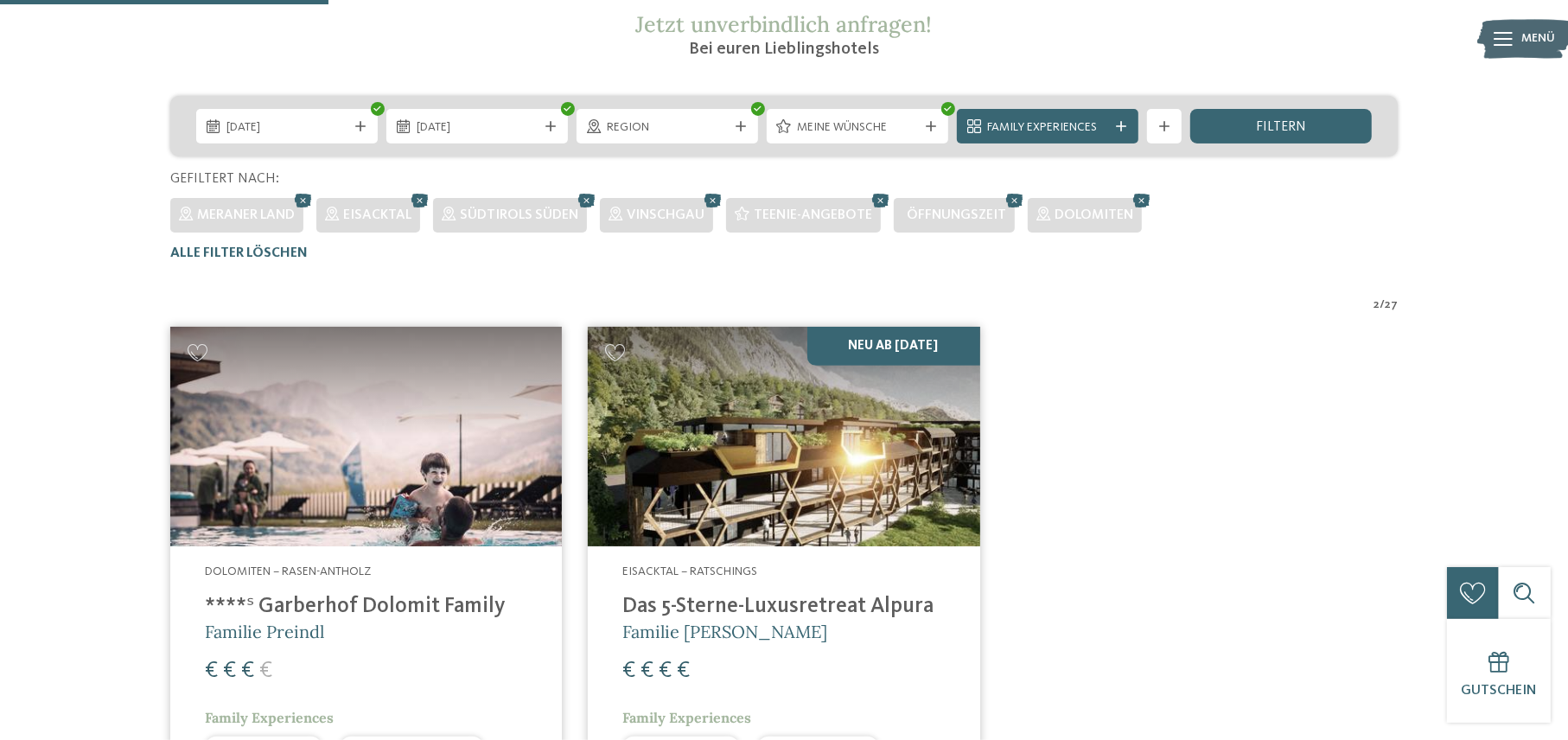
scroll to position [307, 0]
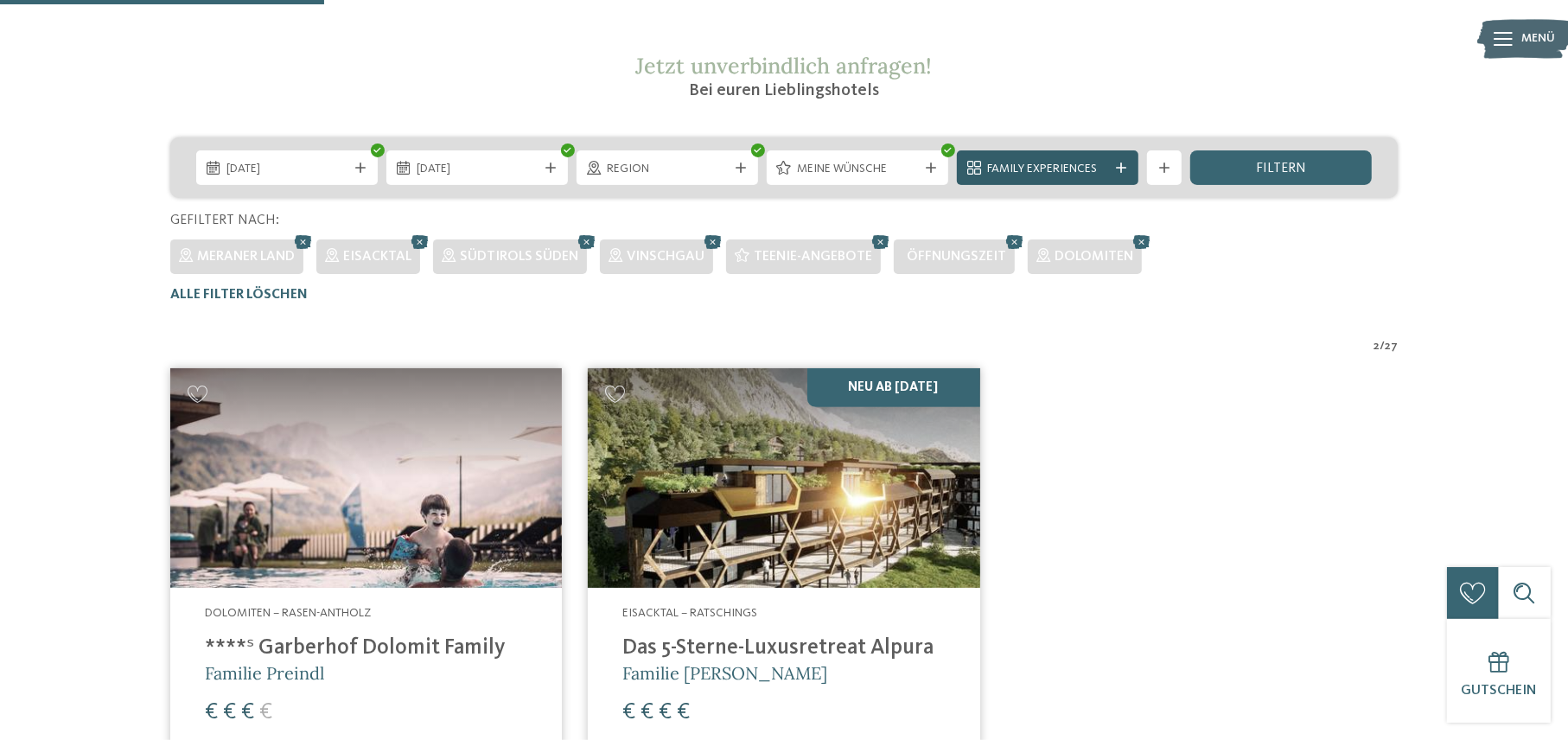
click at [1128, 164] on div at bounding box center [1121, 167] width 17 height 10
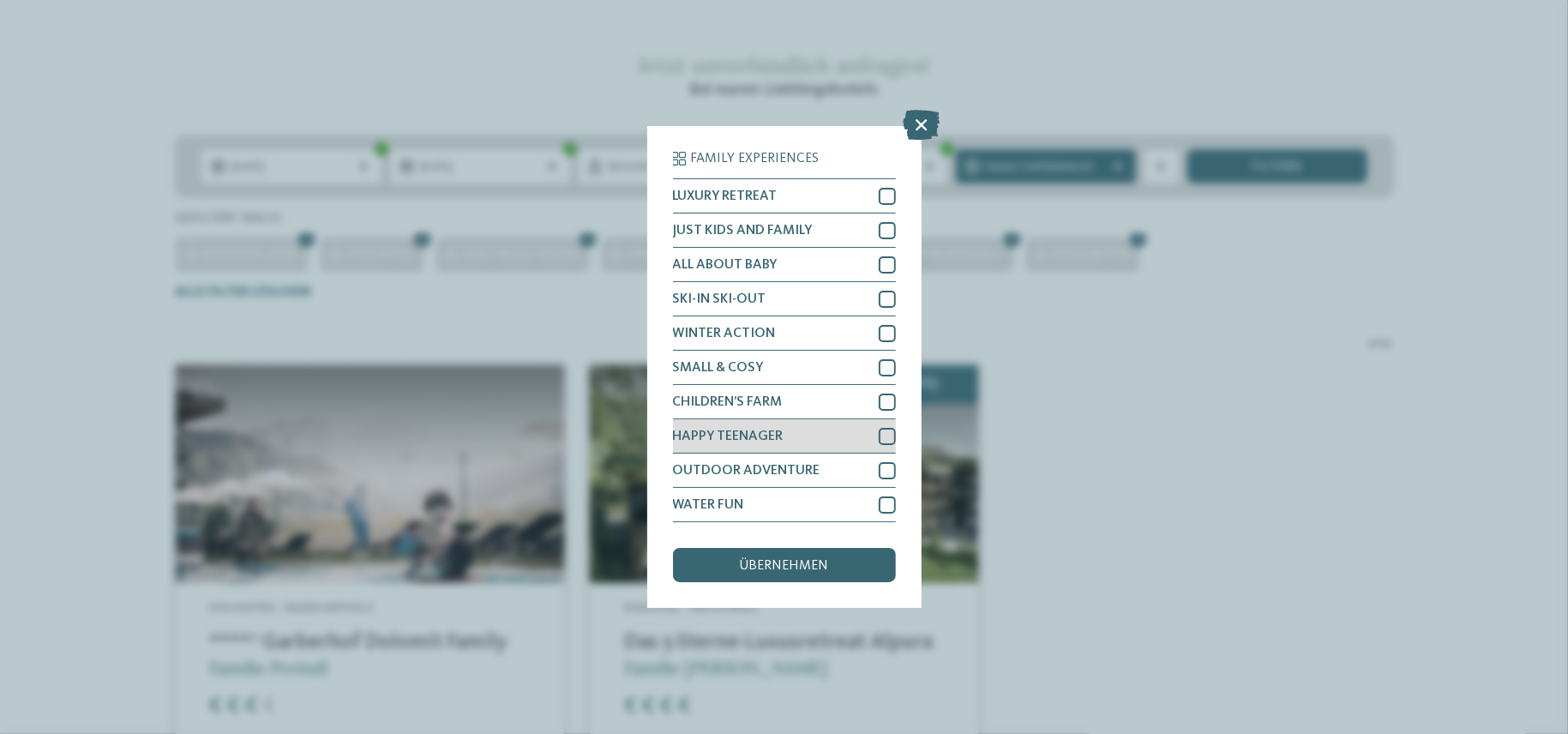
click at [887, 435] on div at bounding box center [887, 436] width 17 height 17
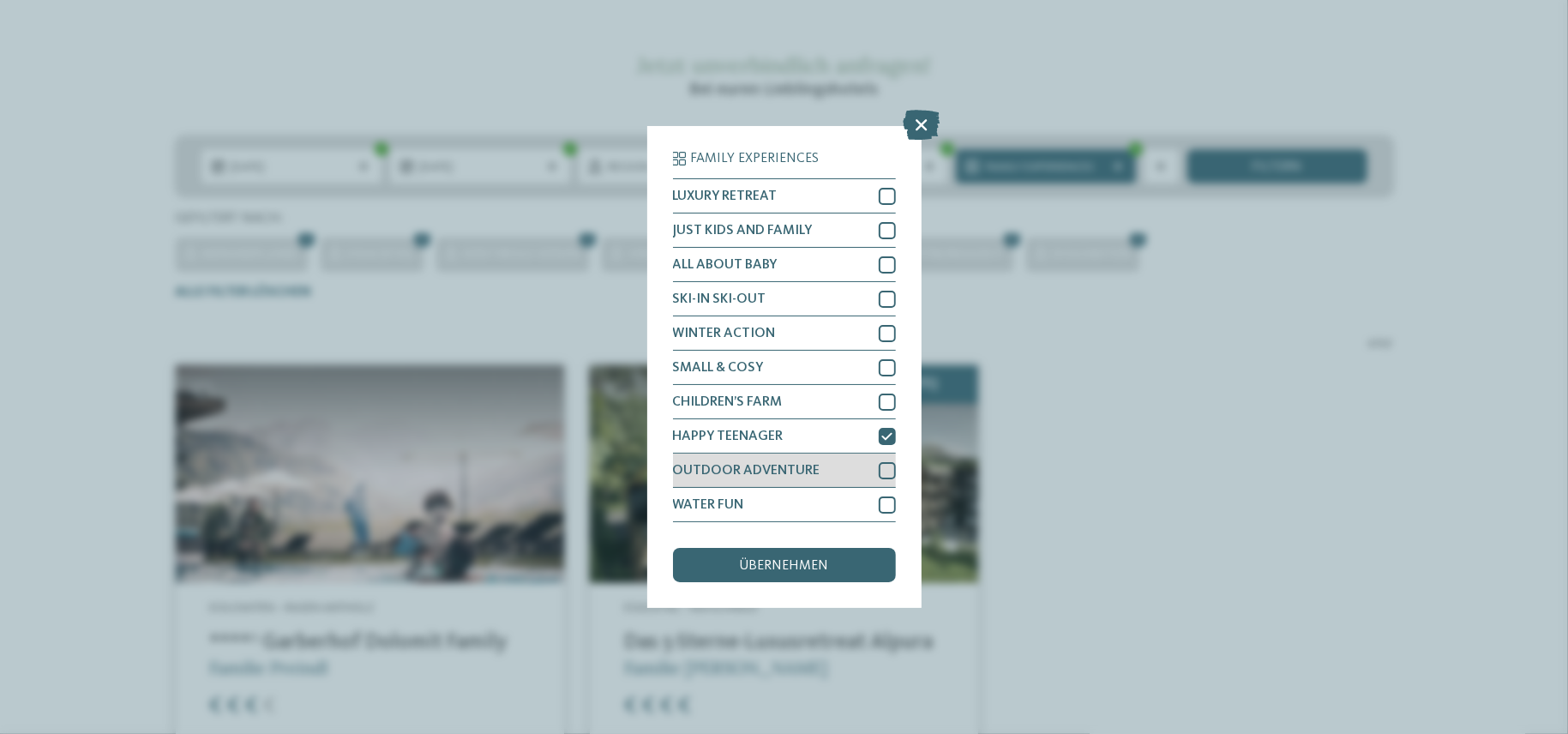
click at [888, 472] on div at bounding box center [887, 470] width 17 height 17
drag, startPoint x: 885, startPoint y: 507, endPoint x: 880, endPoint y: 518, distance: 12.1
click at [885, 509] on div at bounding box center [887, 504] width 17 height 17
click at [855, 561] on div "übernehmen" at bounding box center [784, 564] width 223 height 34
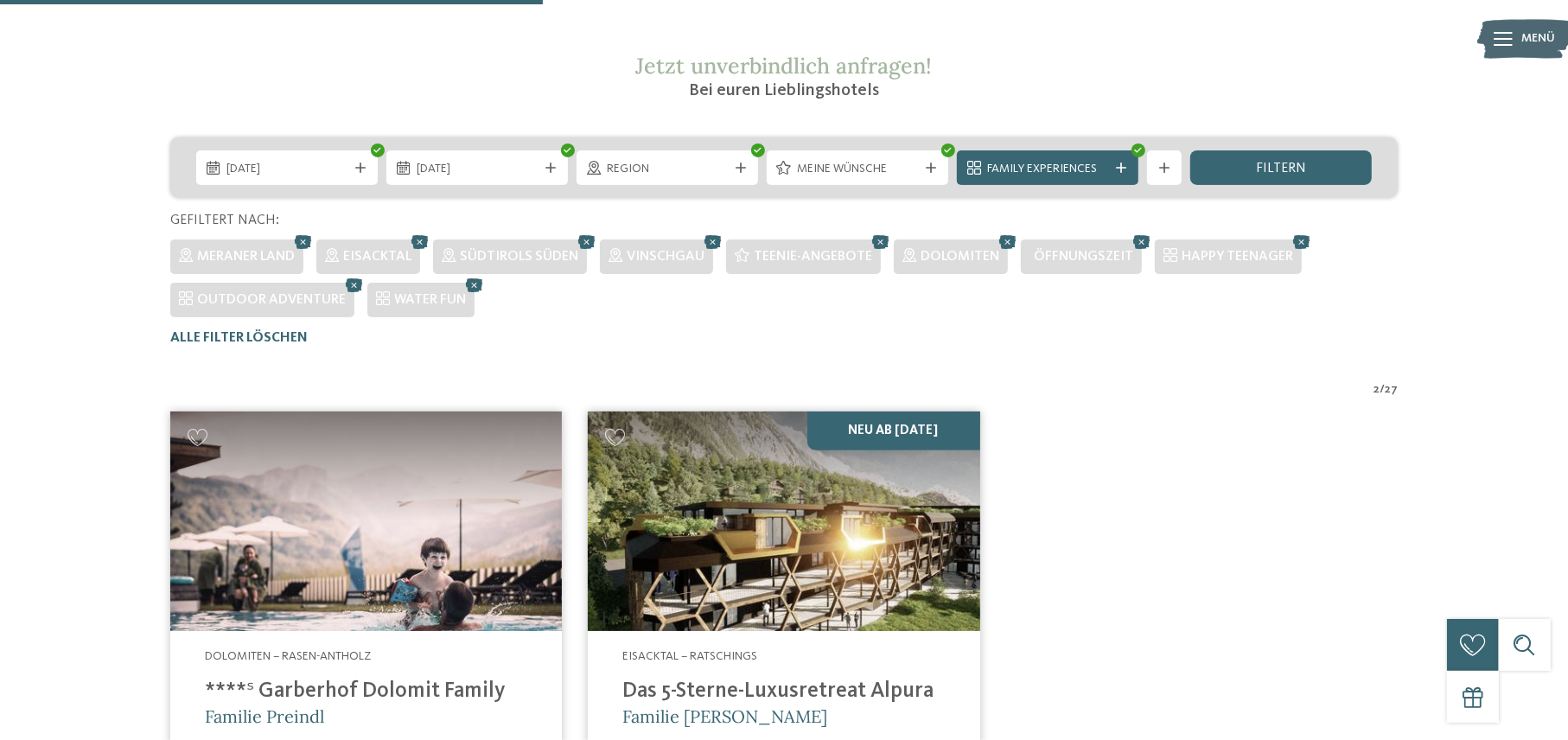
scroll to position [609, 0]
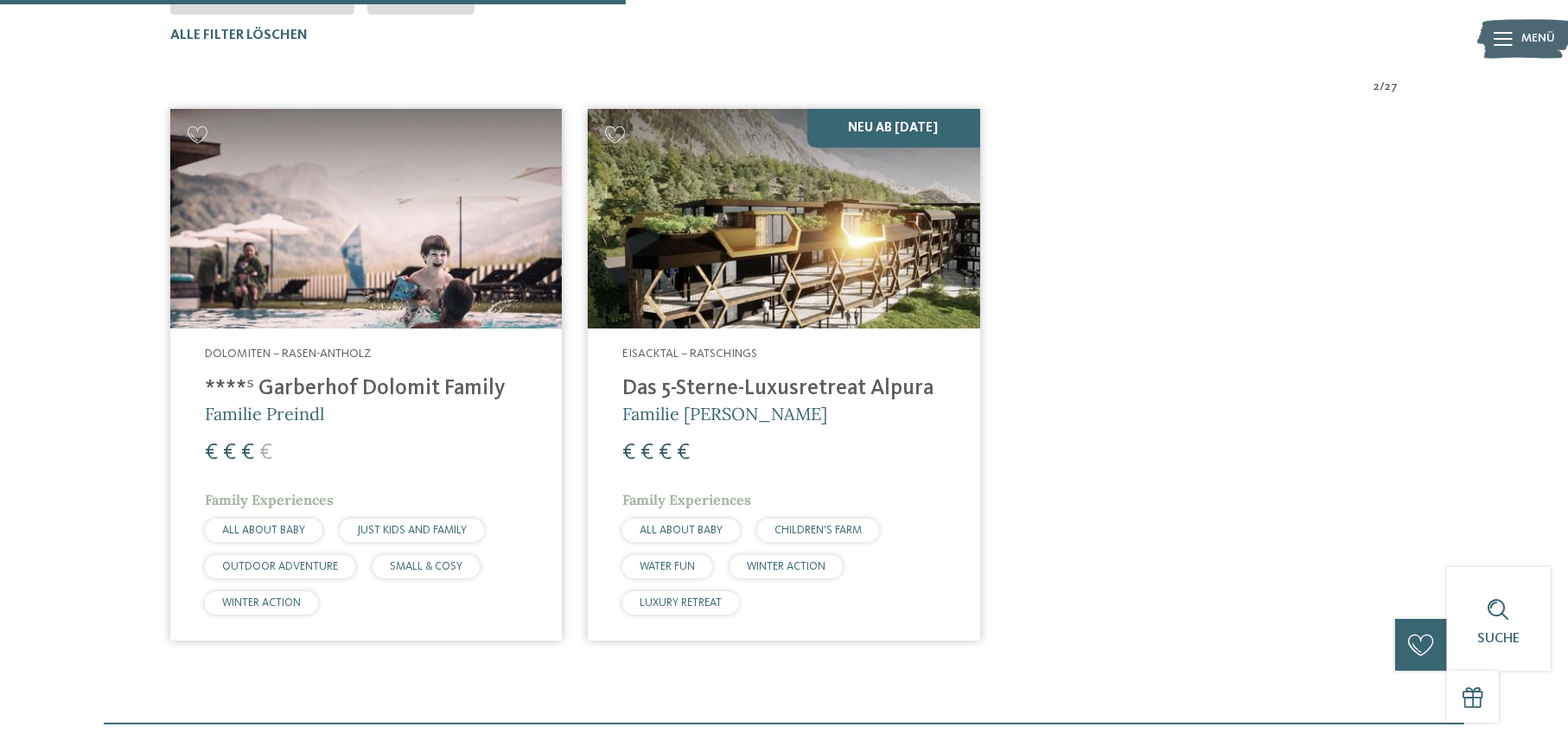
click at [761, 238] on img at bounding box center [784, 219] width 392 height 221
click at [333, 285] on img at bounding box center [366, 219] width 392 height 221
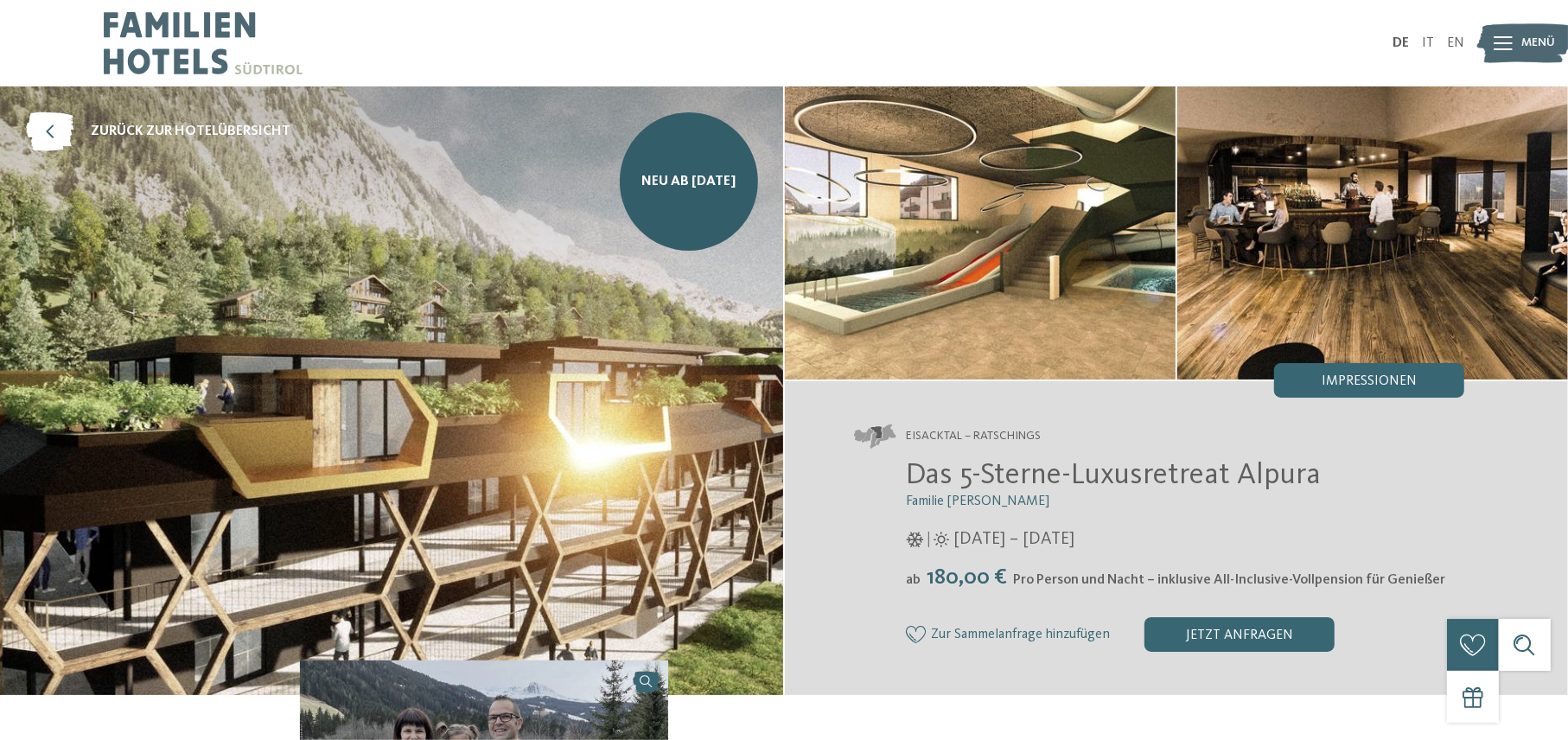
click at [1556, 249] on img at bounding box center [1372, 232] width 391 height 293
click at [1553, 238] on img at bounding box center [1372, 232] width 391 height 293
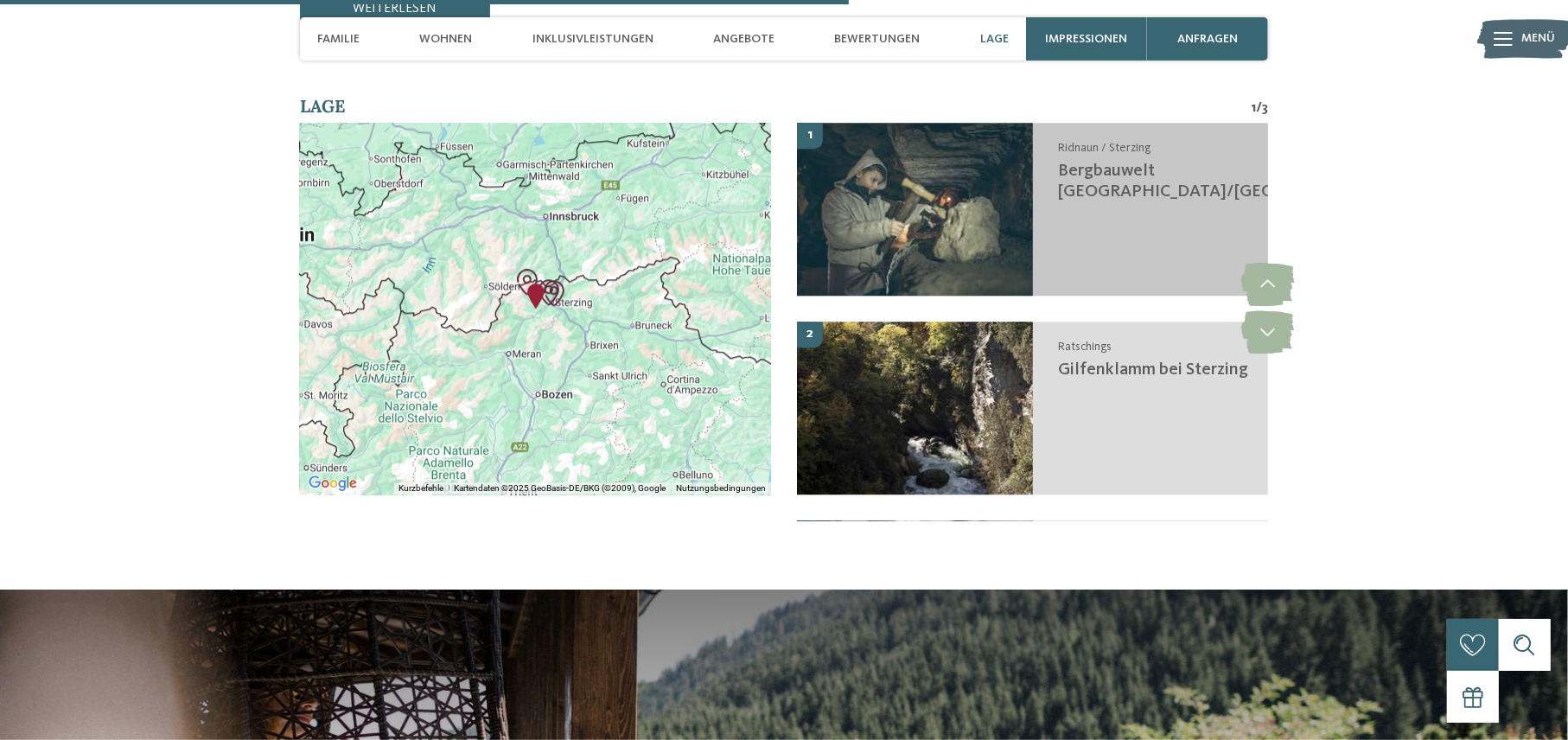
scroll to position [3804, 0]
